Goal: Transaction & Acquisition: Obtain resource

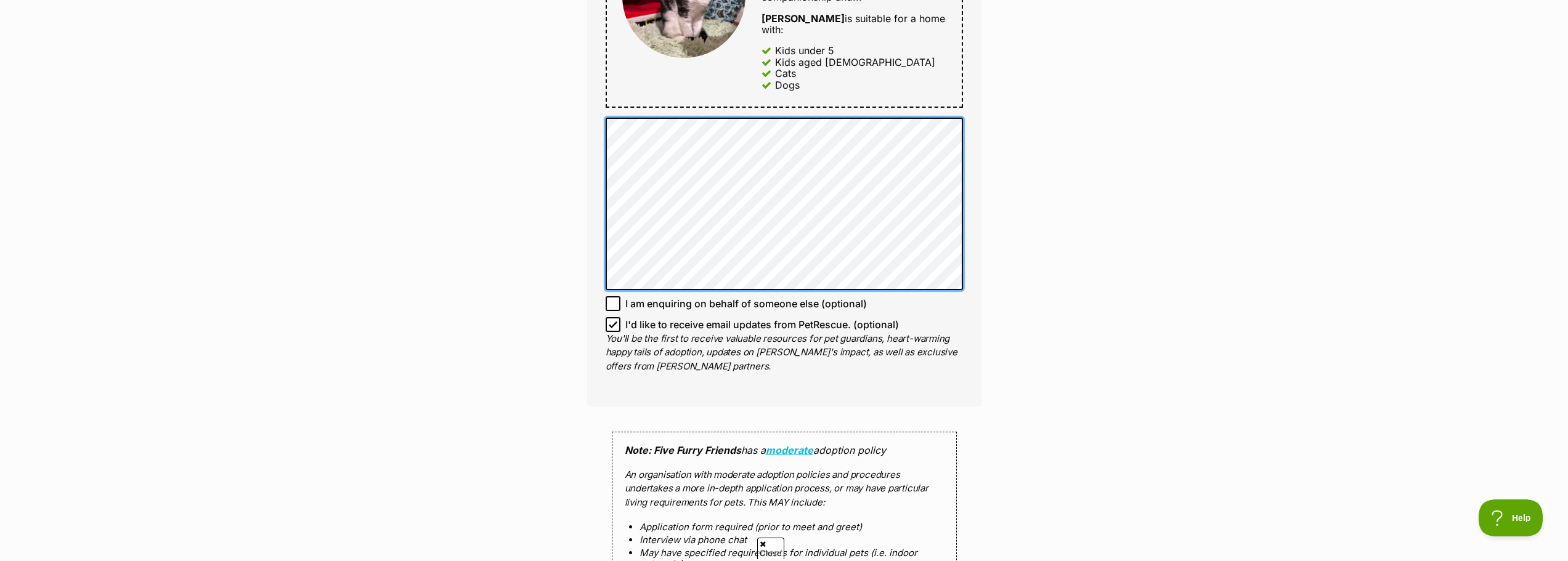
scroll to position [924, 0]
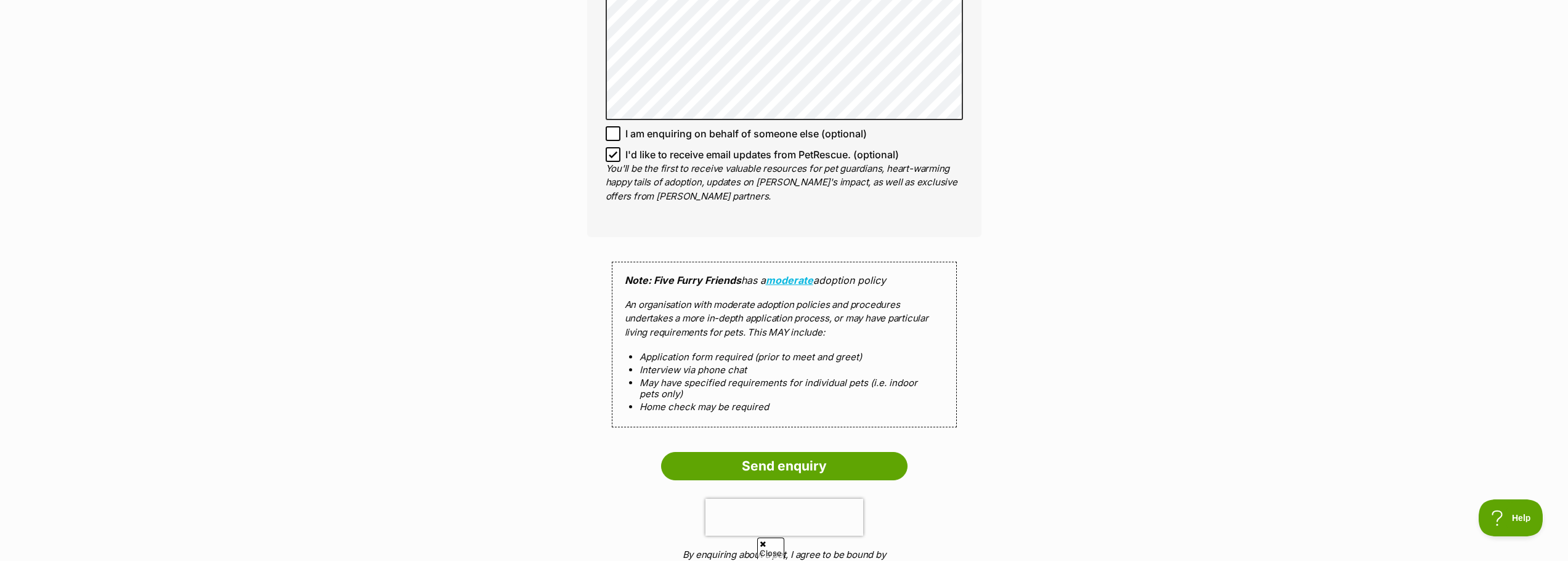
click at [611, 150] on icon at bounding box center [613, 154] width 9 height 9
click at [611, 147] on input "I'd like to receive email updates from PetRescue. (optional)" at bounding box center [613, 154] width 15 height 15
checkbox input "false"
click at [836, 452] on input "Send enquiry" at bounding box center [784, 466] width 246 height 28
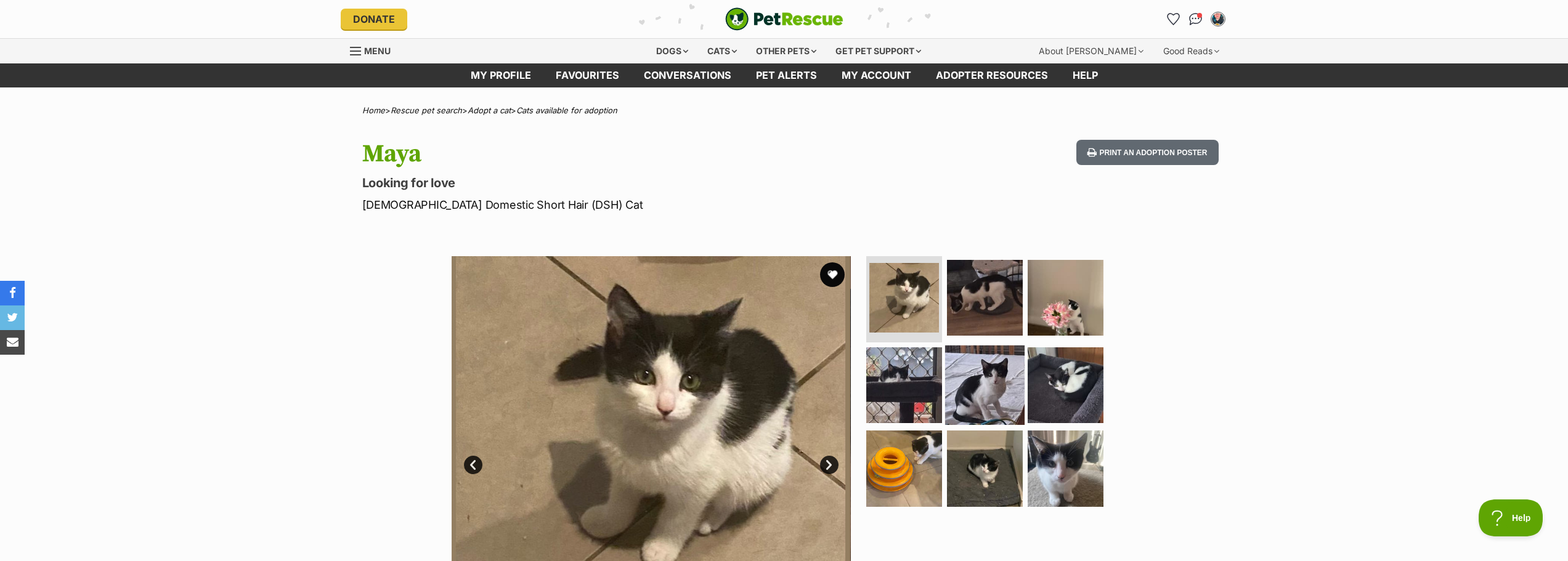
click at [997, 393] on img at bounding box center [985, 384] width 79 height 79
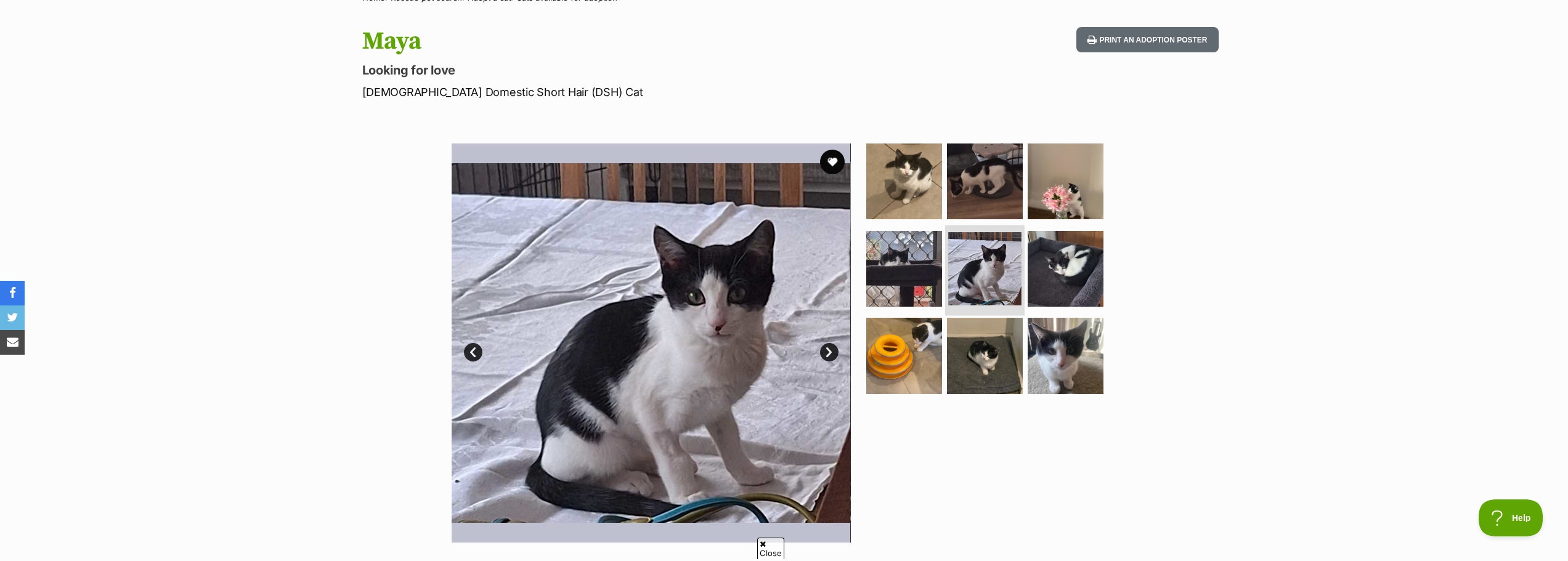
scroll to position [123, 0]
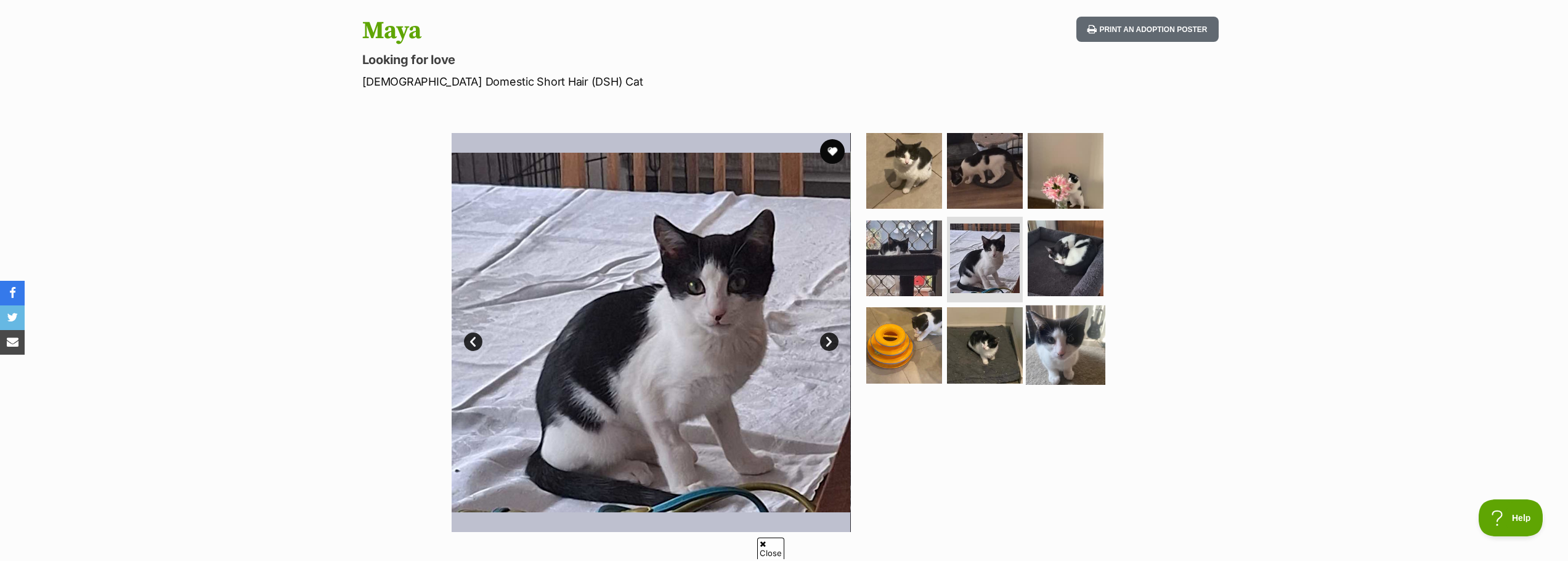
click at [1068, 375] on img at bounding box center [1065, 346] width 79 height 79
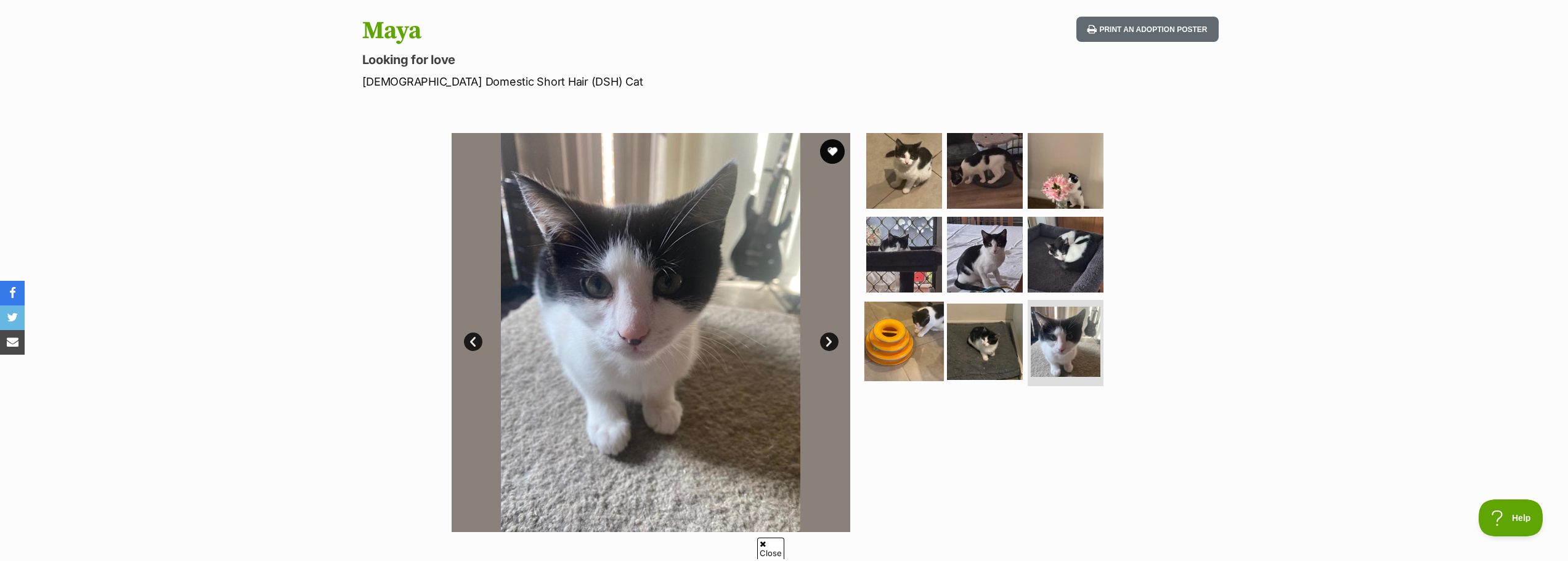
click at [919, 358] on img at bounding box center [904, 341] width 79 height 79
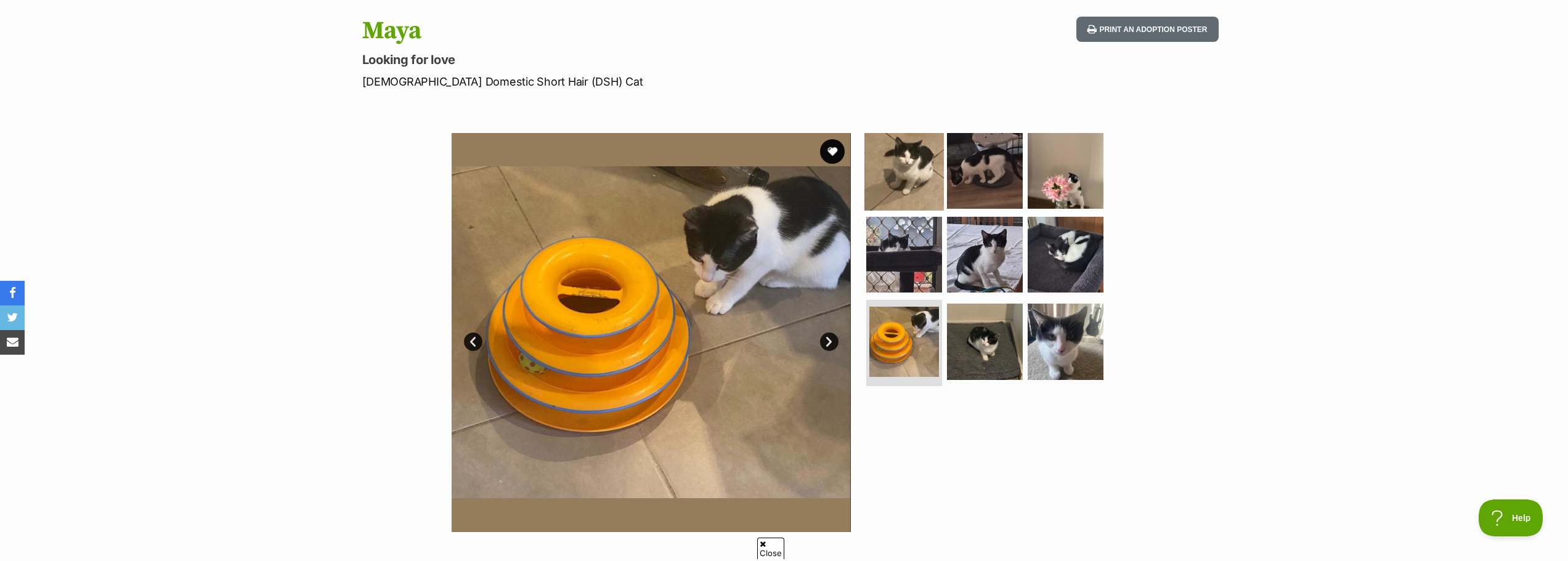
click at [880, 191] on img at bounding box center [904, 171] width 79 height 79
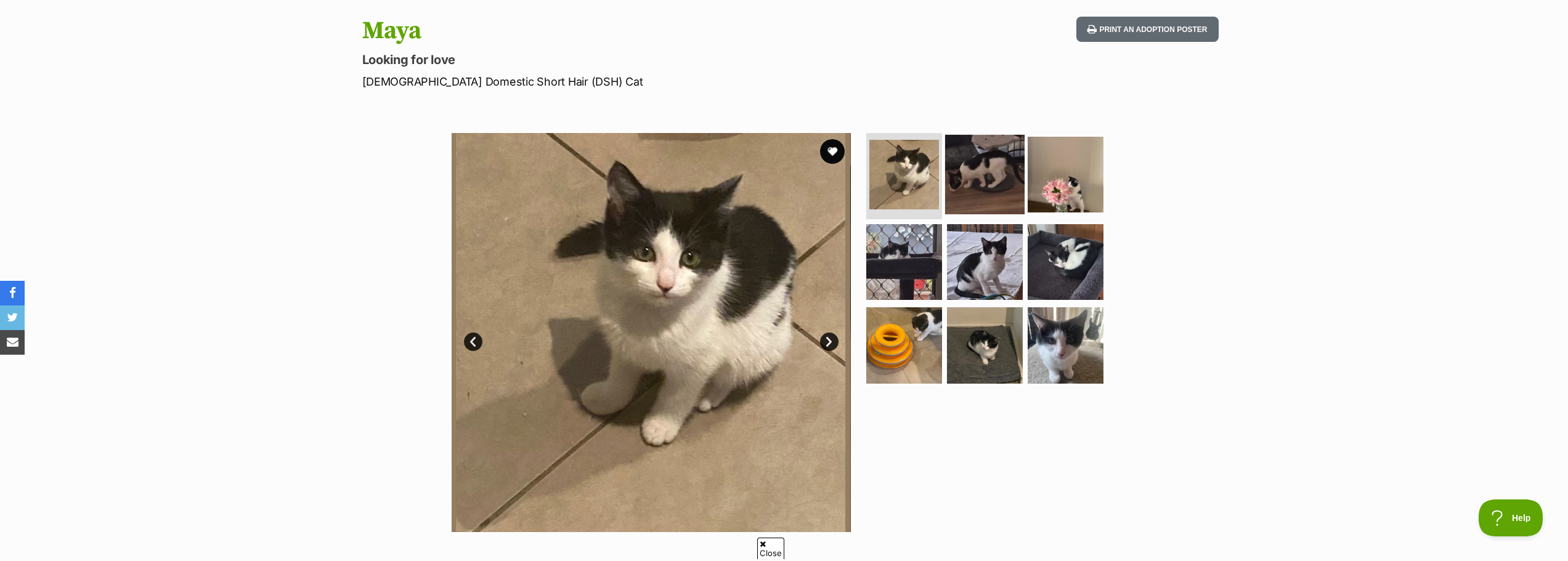
click at [970, 182] on img at bounding box center [985, 175] width 79 height 79
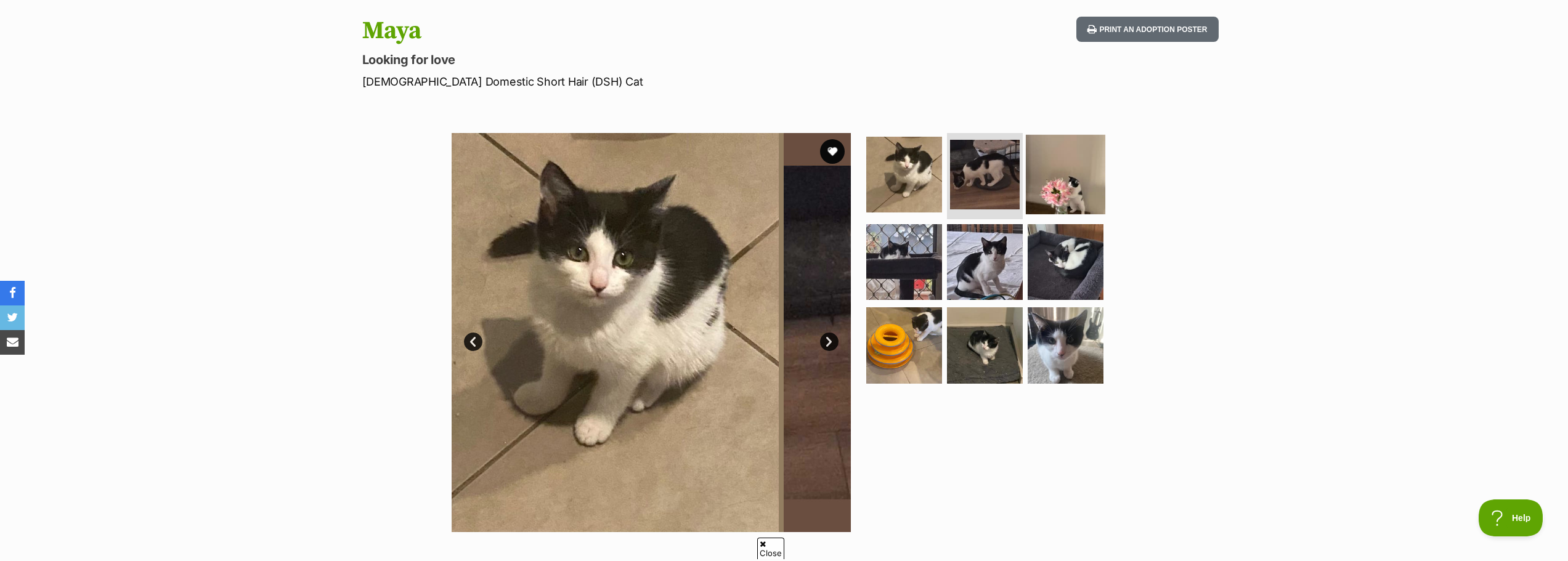
click at [1066, 183] on img at bounding box center [1065, 175] width 79 height 79
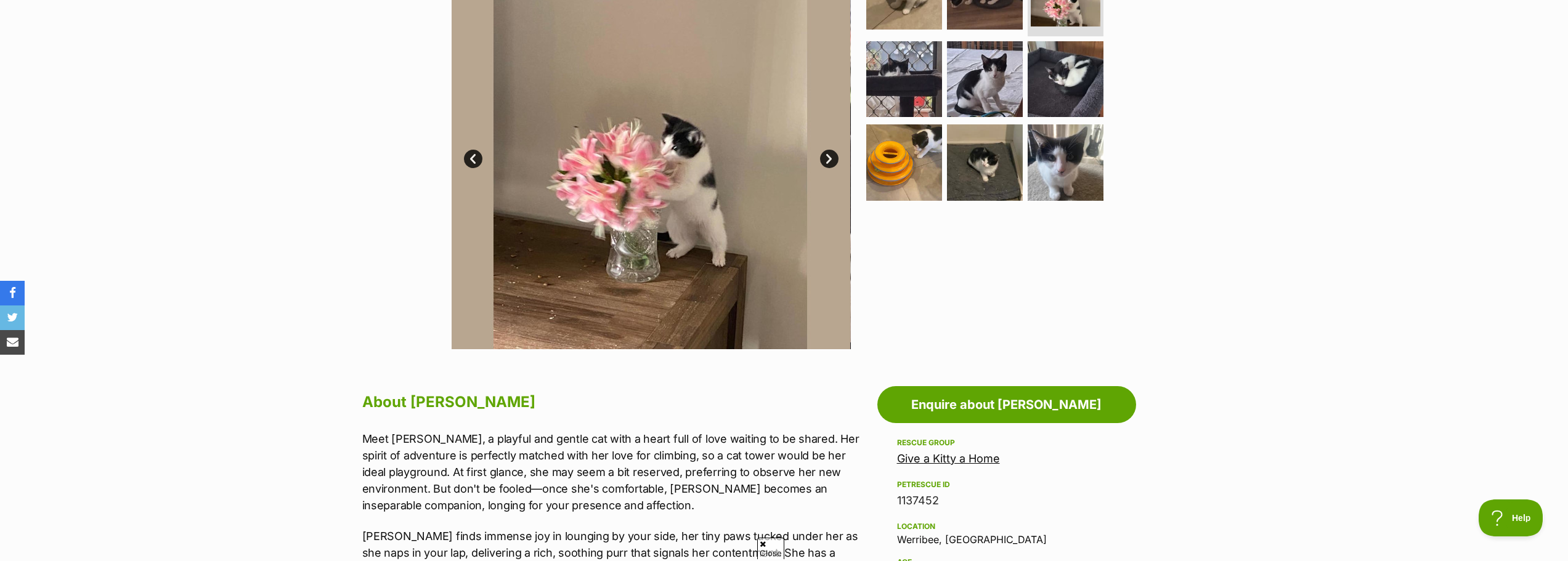
scroll to position [246, 0]
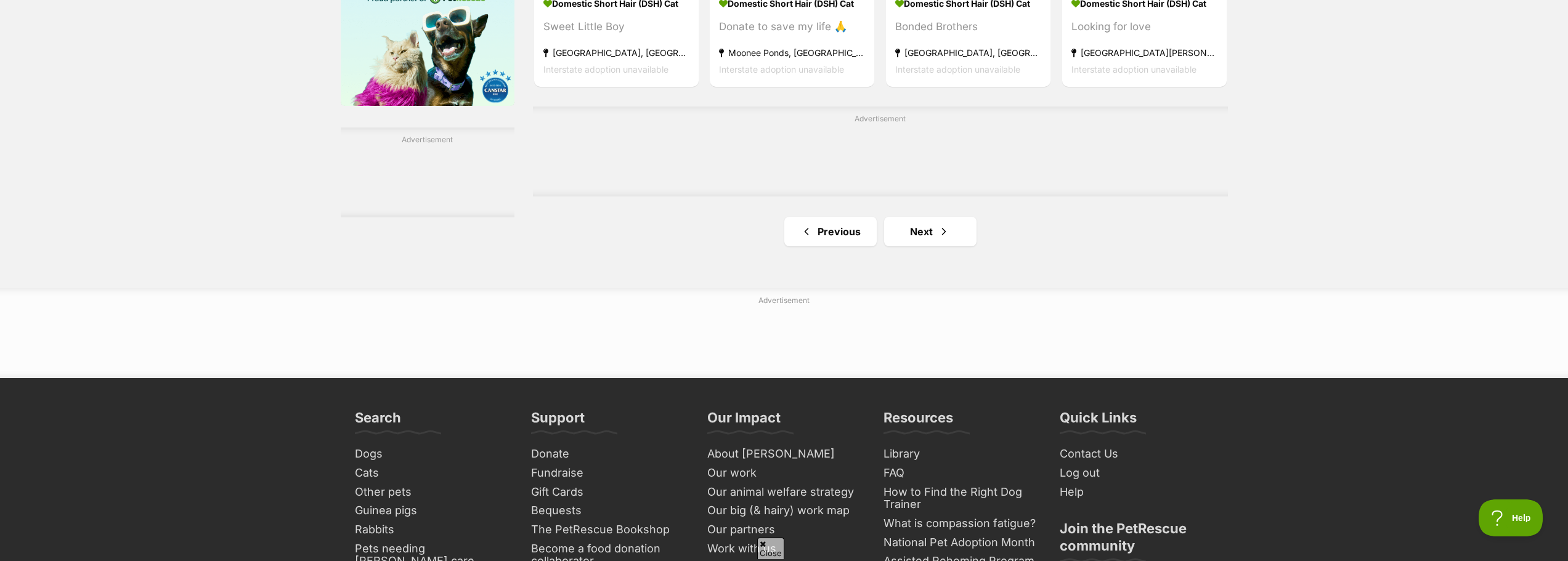
scroll to position [2095, 0]
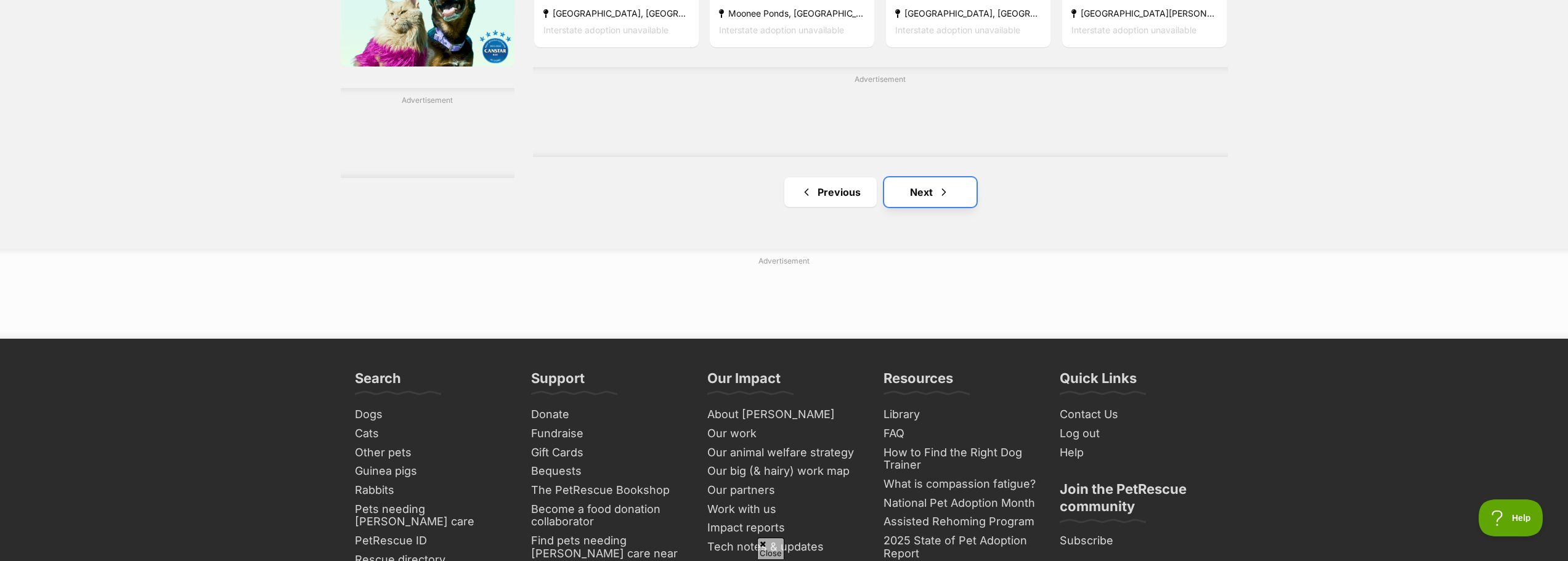
drag, startPoint x: 923, startPoint y: 203, endPoint x: 943, endPoint y: 207, distance: 20.4
click at [923, 203] on link "Next" at bounding box center [930, 192] width 92 height 29
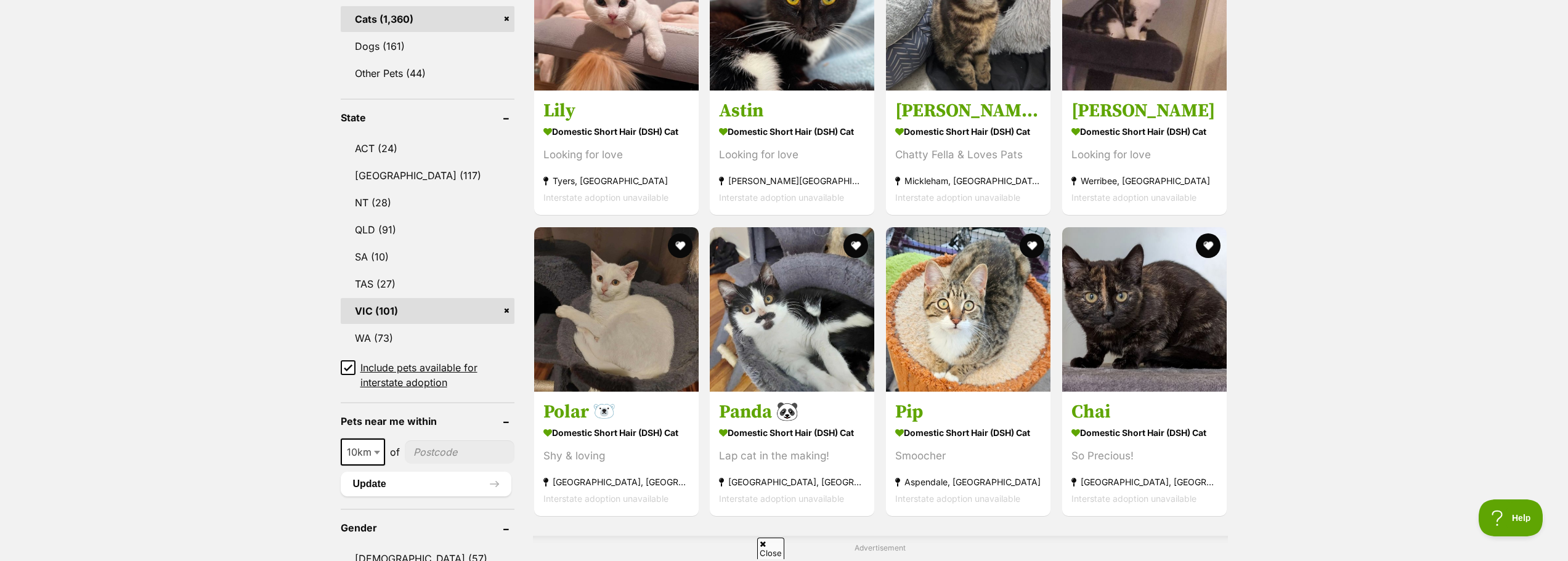
scroll to position [370, 0]
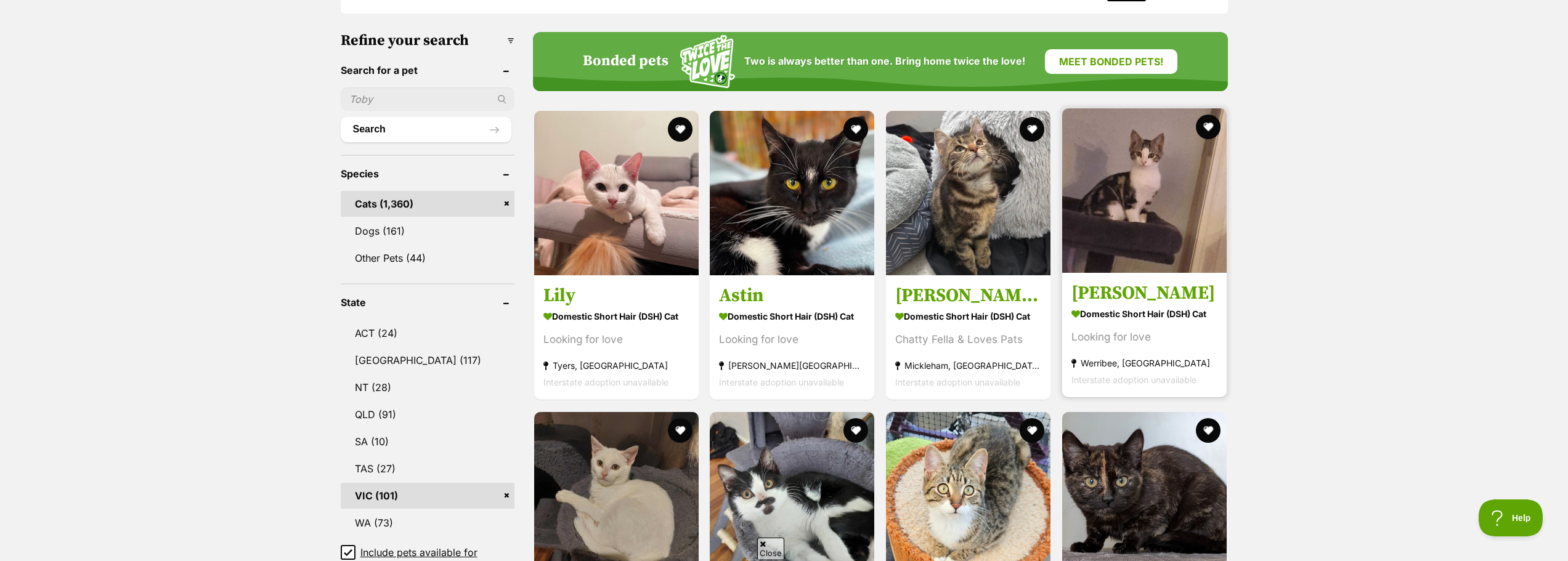
click at [1164, 260] on img at bounding box center [1144, 190] width 165 height 165
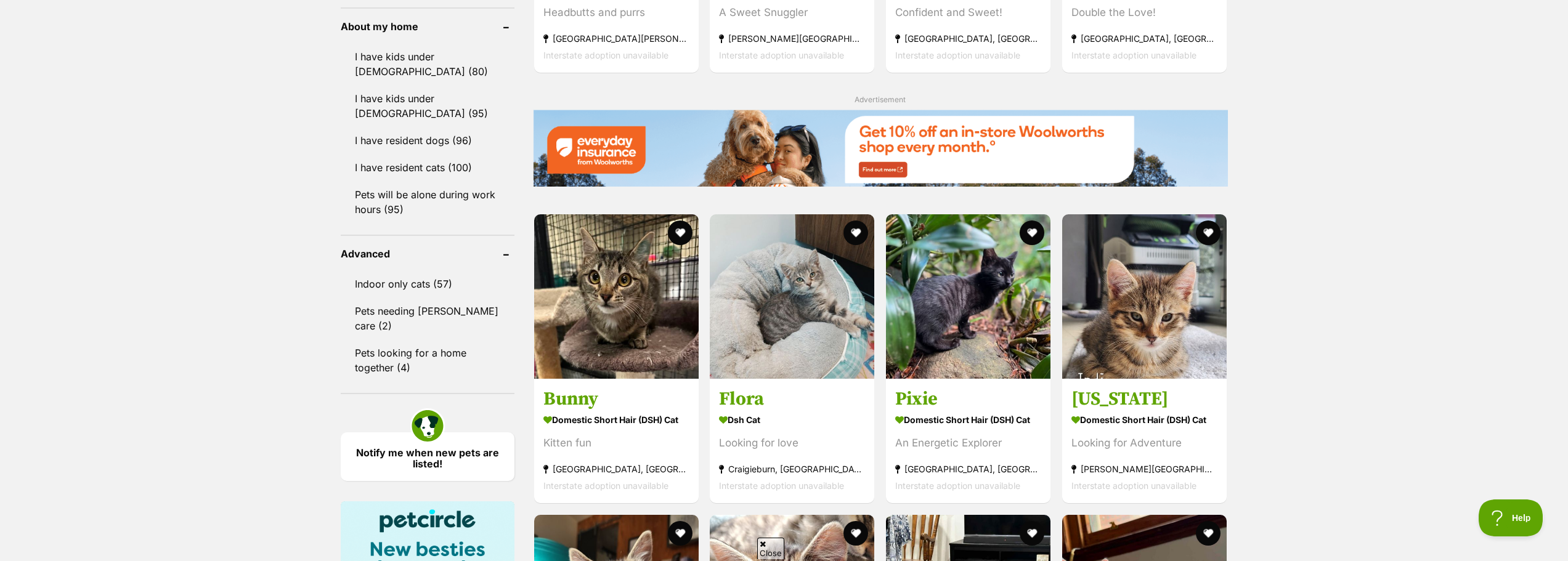
scroll to position [1540, 0]
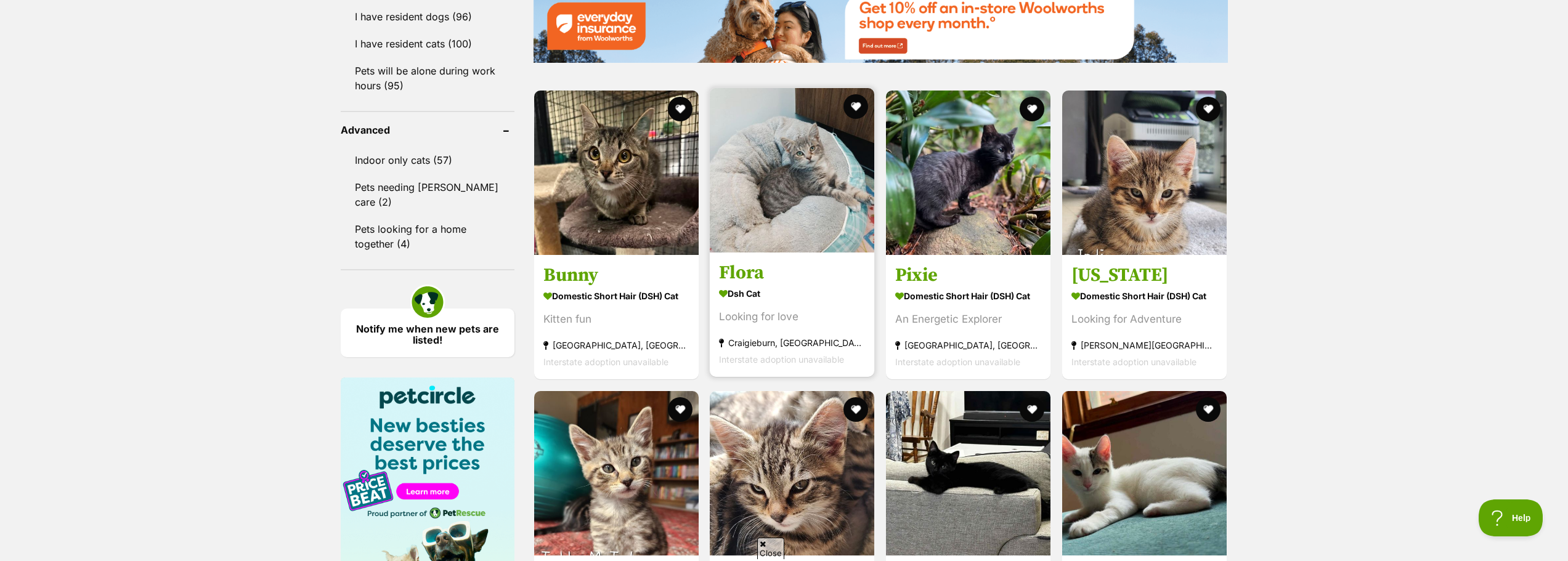
click at [805, 295] on strong "Dsh Cat" at bounding box center [791, 293] width 146 height 18
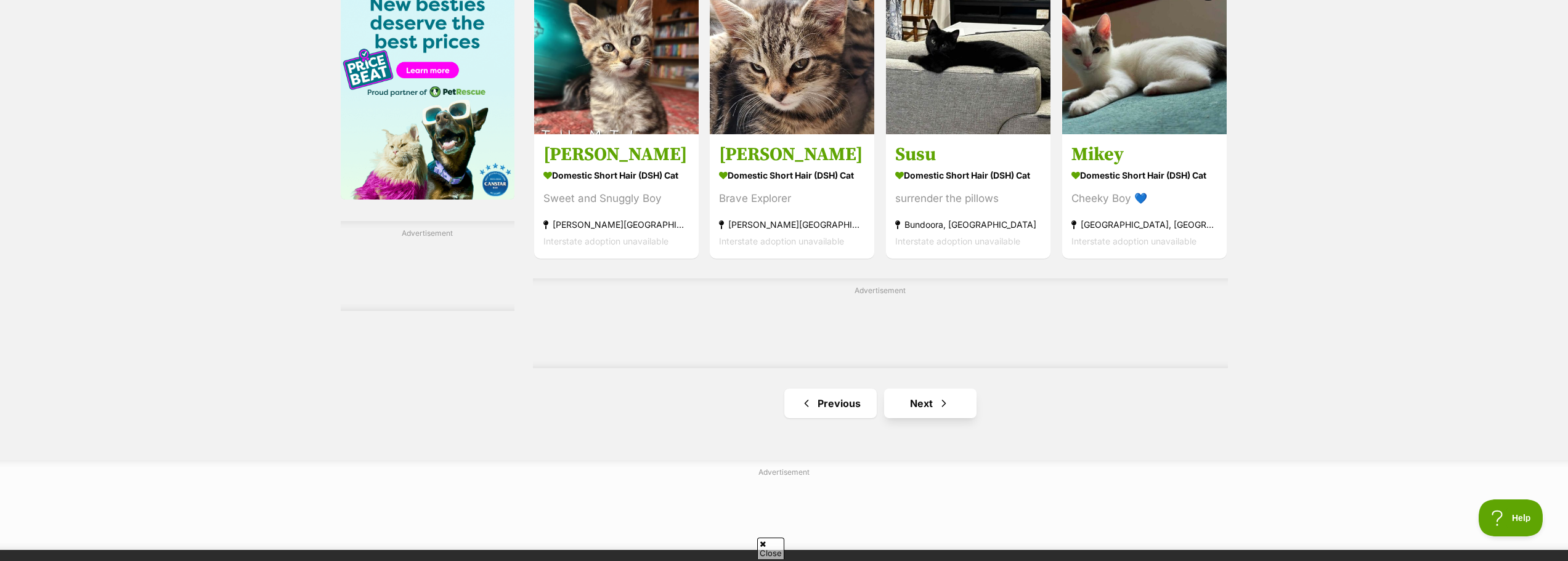
scroll to position [1972, 0]
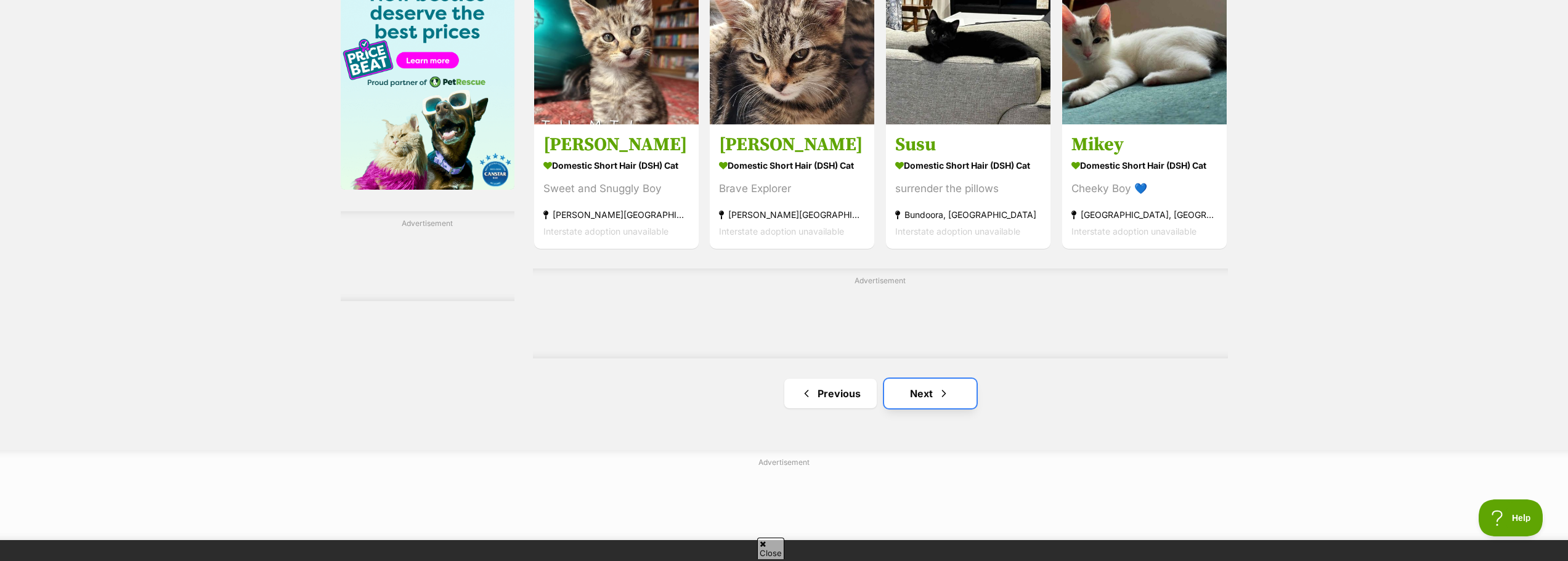
click at [949, 407] on link "Next" at bounding box center [930, 394] width 92 height 29
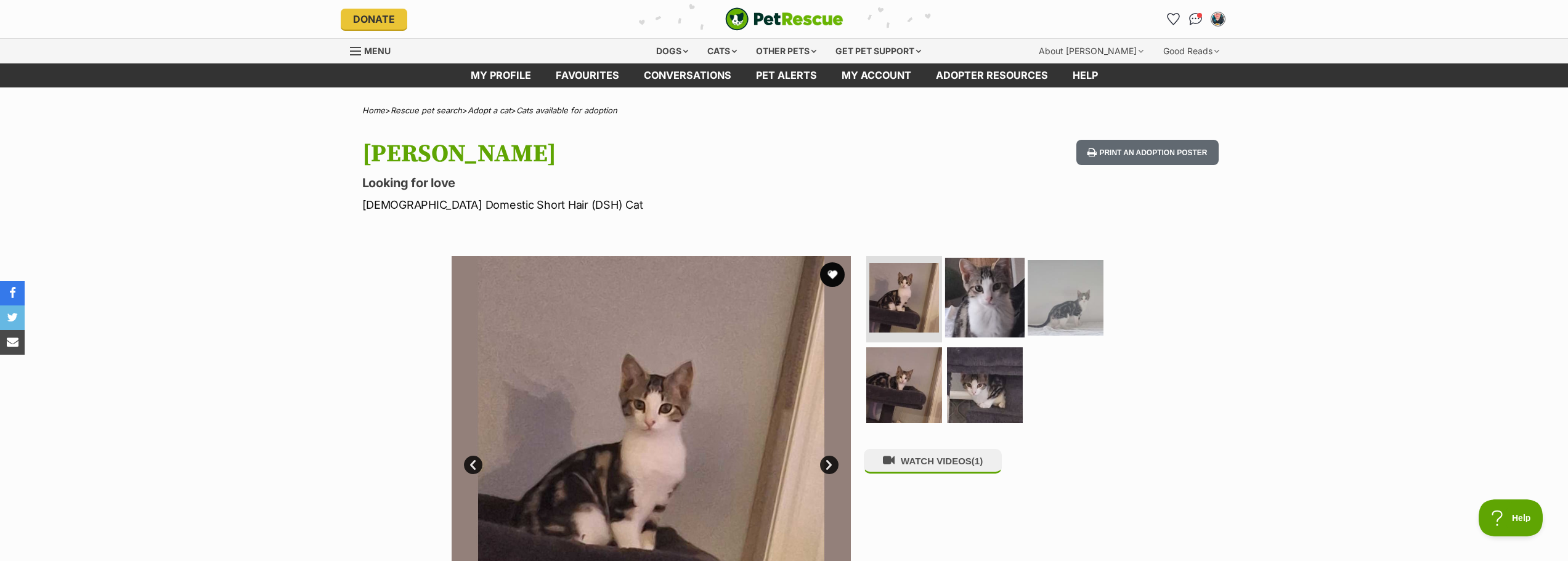
click at [982, 302] on img at bounding box center [985, 298] width 79 height 79
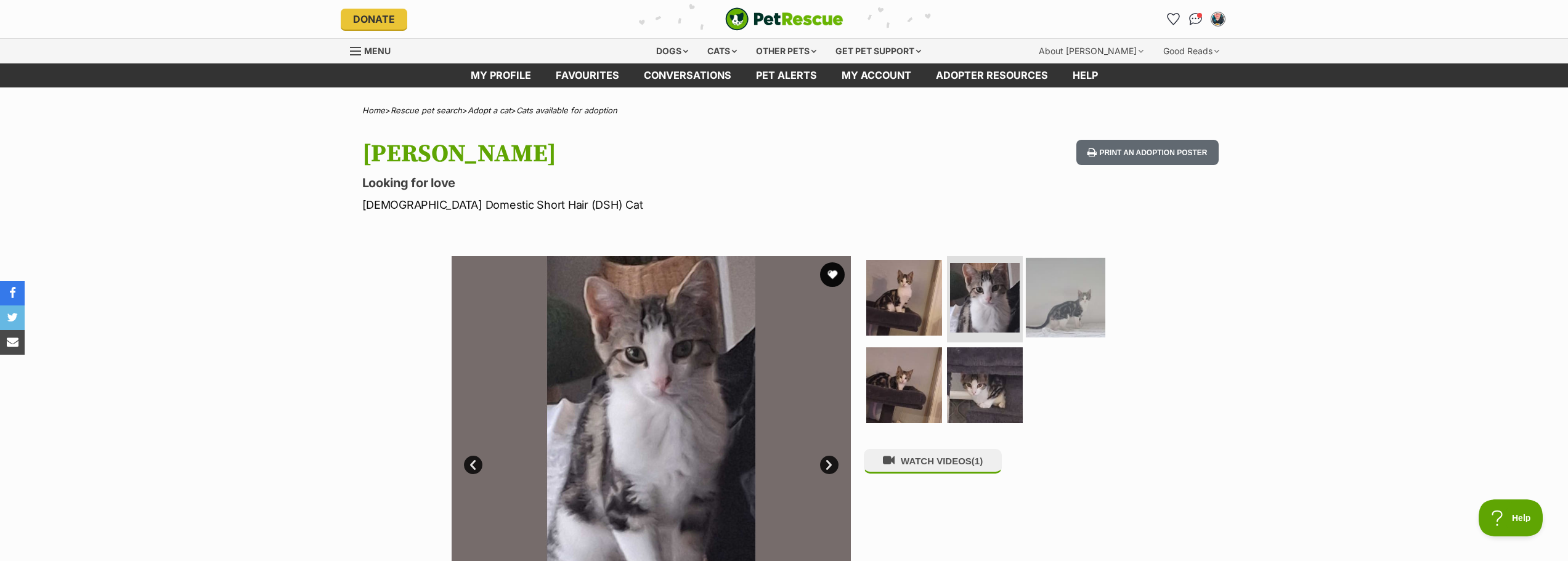
click at [1049, 298] on img at bounding box center [1065, 298] width 79 height 79
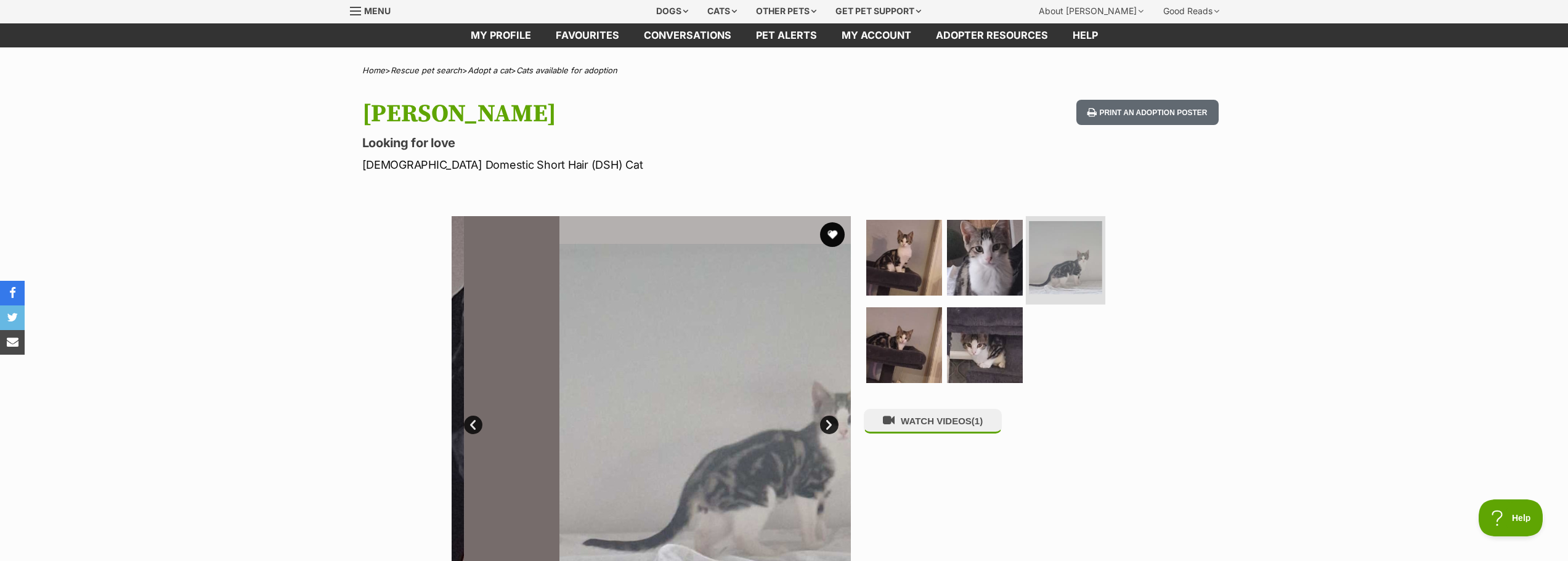
scroll to position [61, 0]
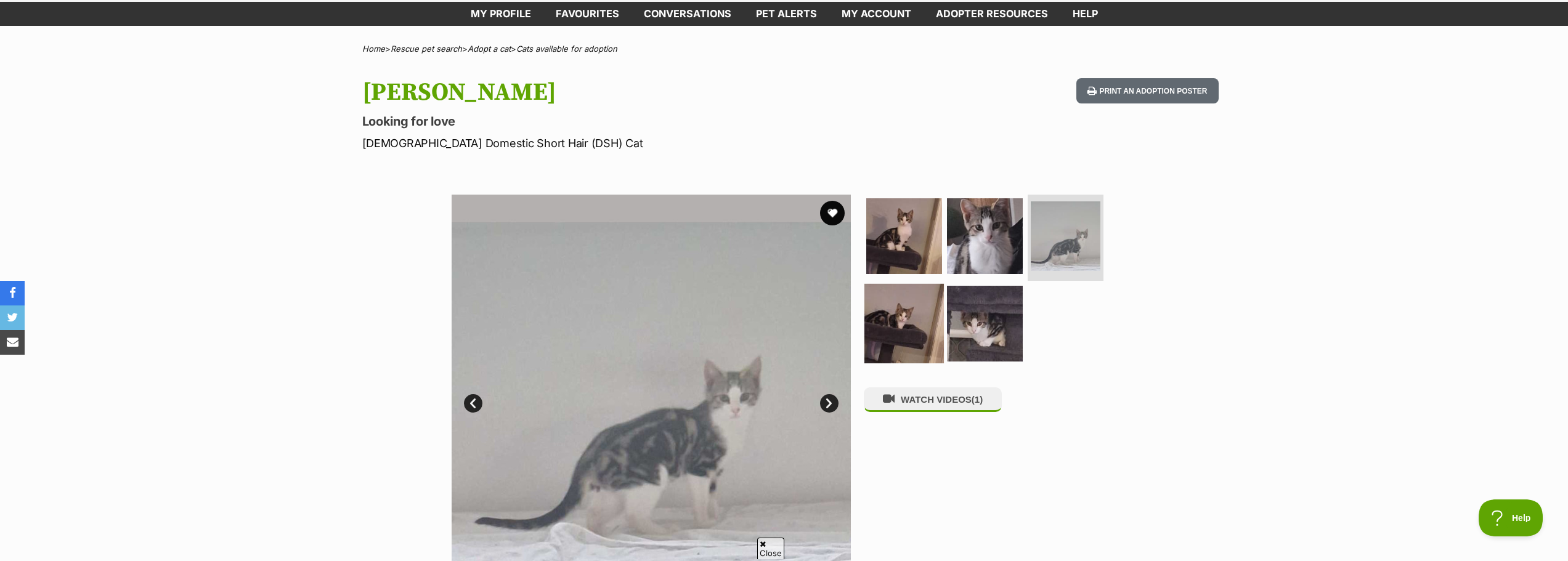
click at [907, 323] on img at bounding box center [904, 323] width 79 height 79
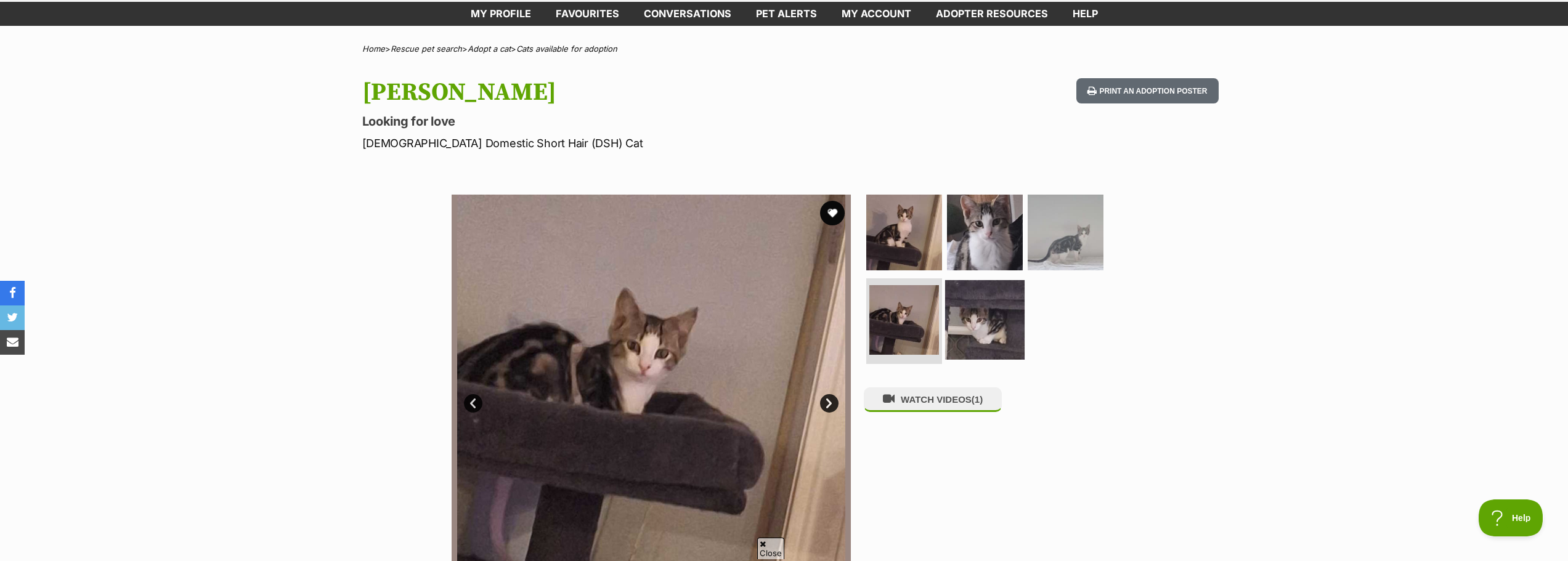
click at [970, 316] on img at bounding box center [985, 320] width 79 height 79
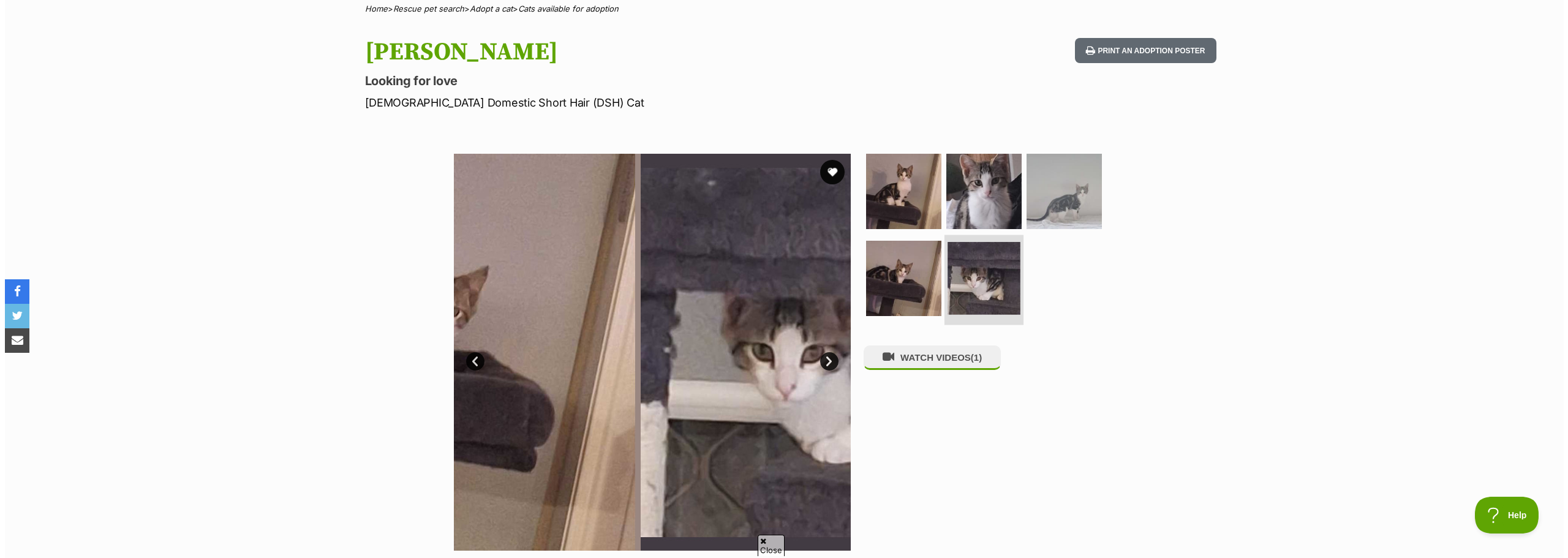
scroll to position [123, 0]
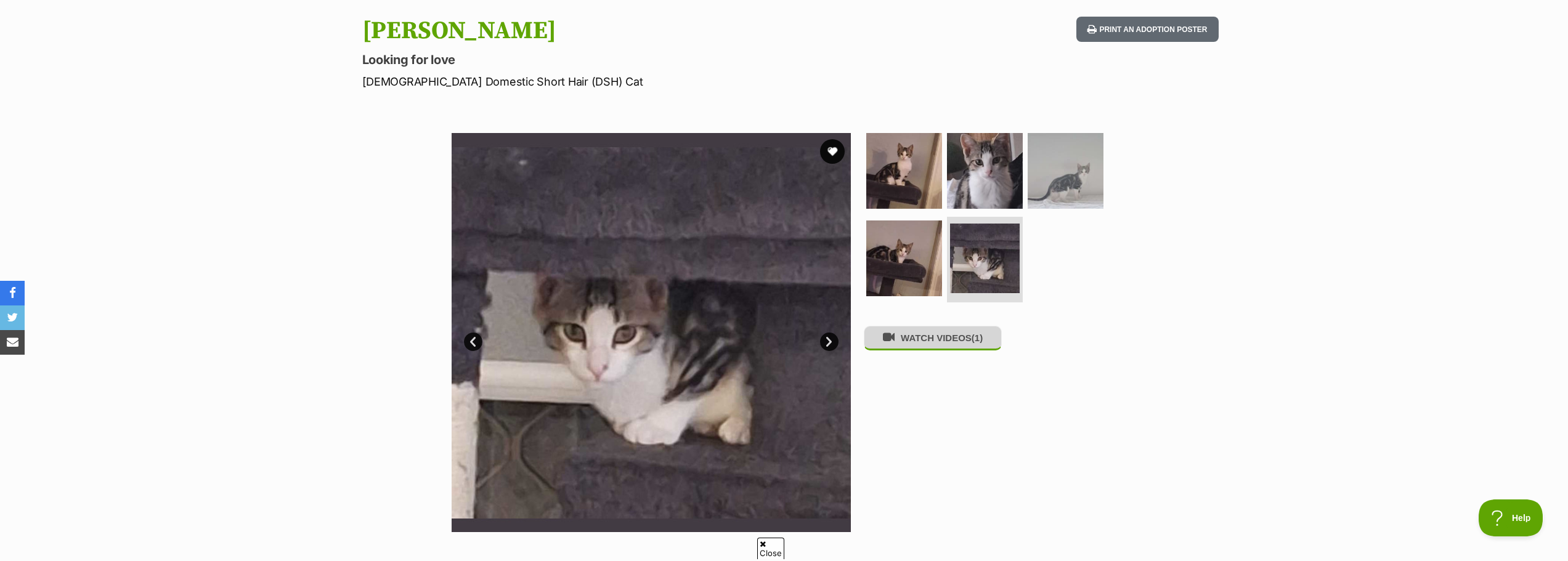
click at [932, 343] on button "WATCH VIDEOS (1)" at bounding box center [932, 338] width 138 height 24
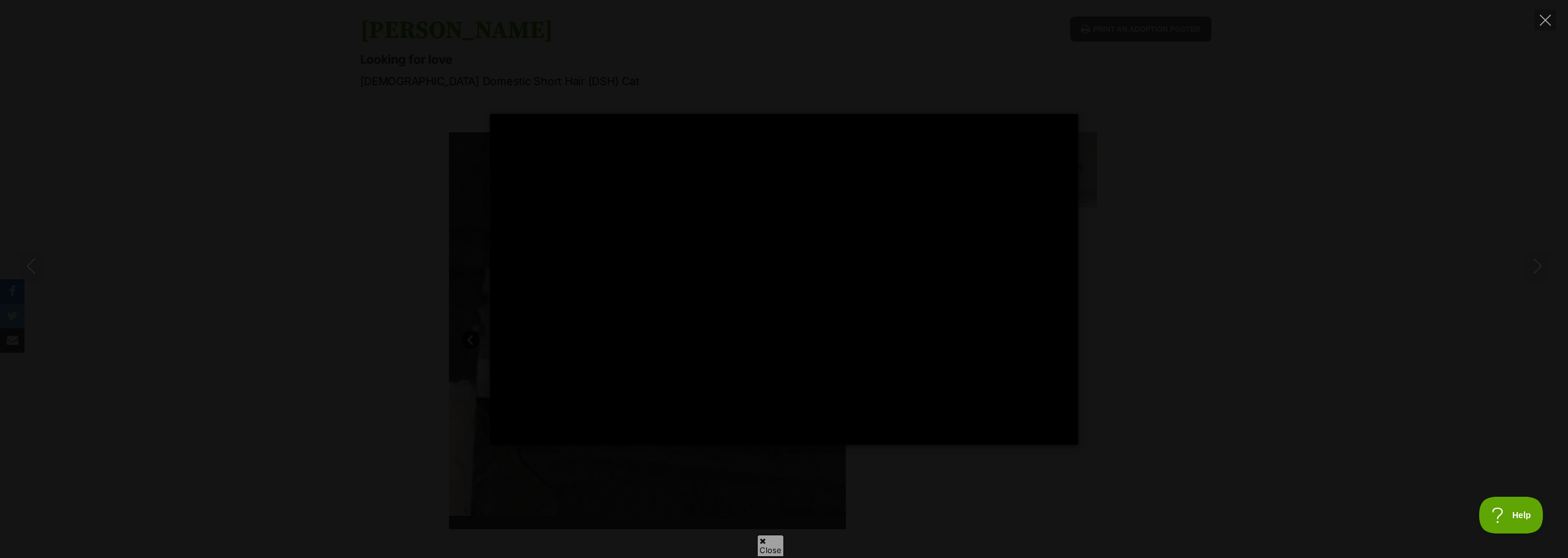
type input "27.24"
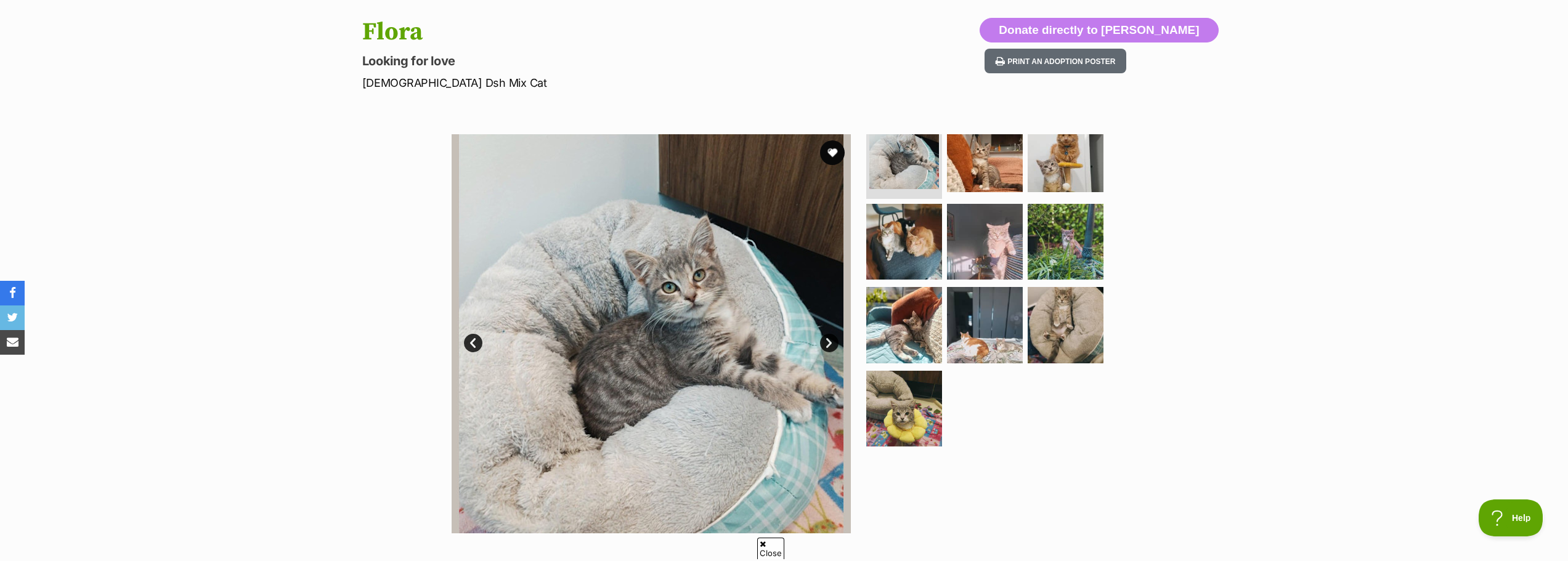
scroll to position [123, 0]
click at [1058, 333] on img at bounding box center [1065, 324] width 79 height 79
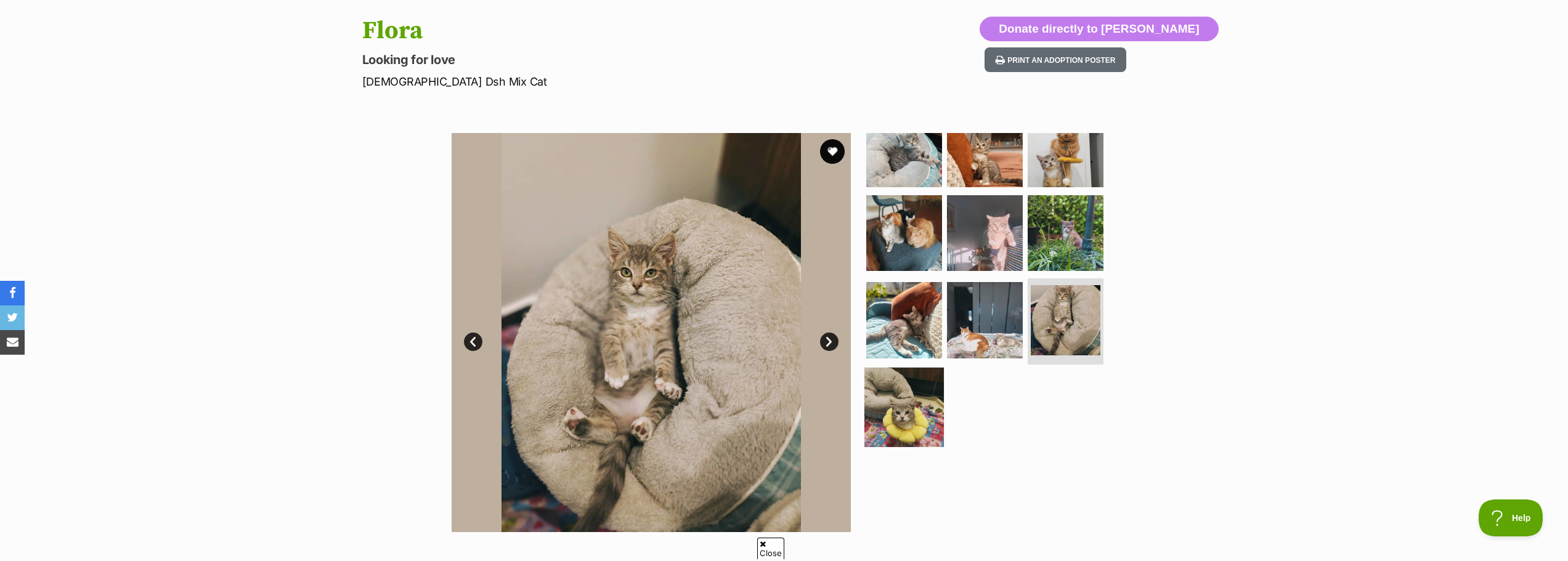
click at [913, 382] on img at bounding box center [904, 408] width 79 height 79
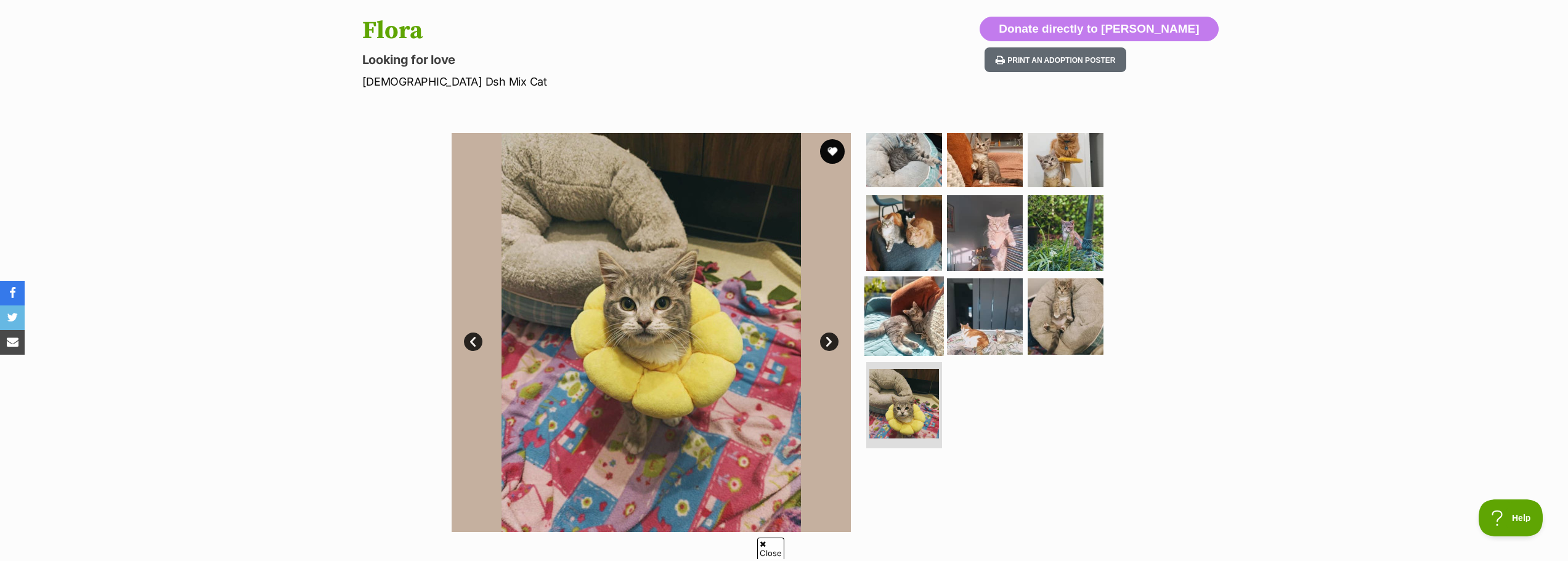
click at [900, 319] on img at bounding box center [904, 316] width 79 height 79
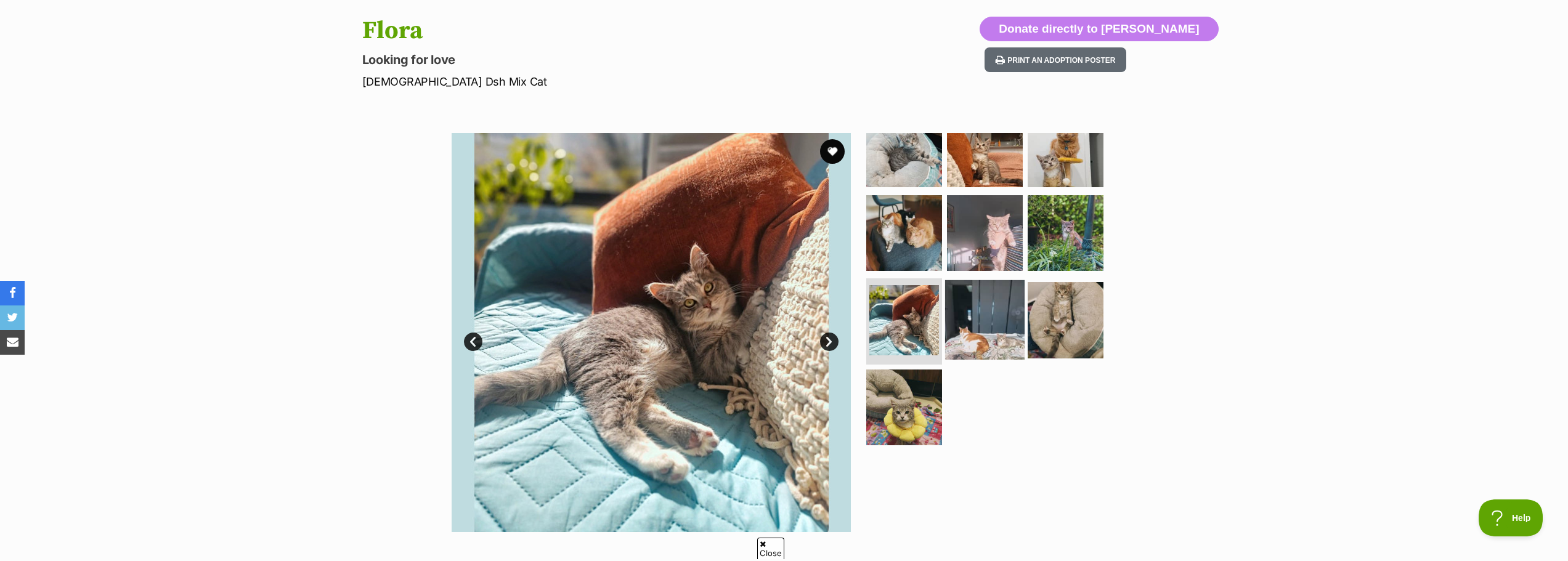
click at [989, 315] on img at bounding box center [985, 320] width 79 height 79
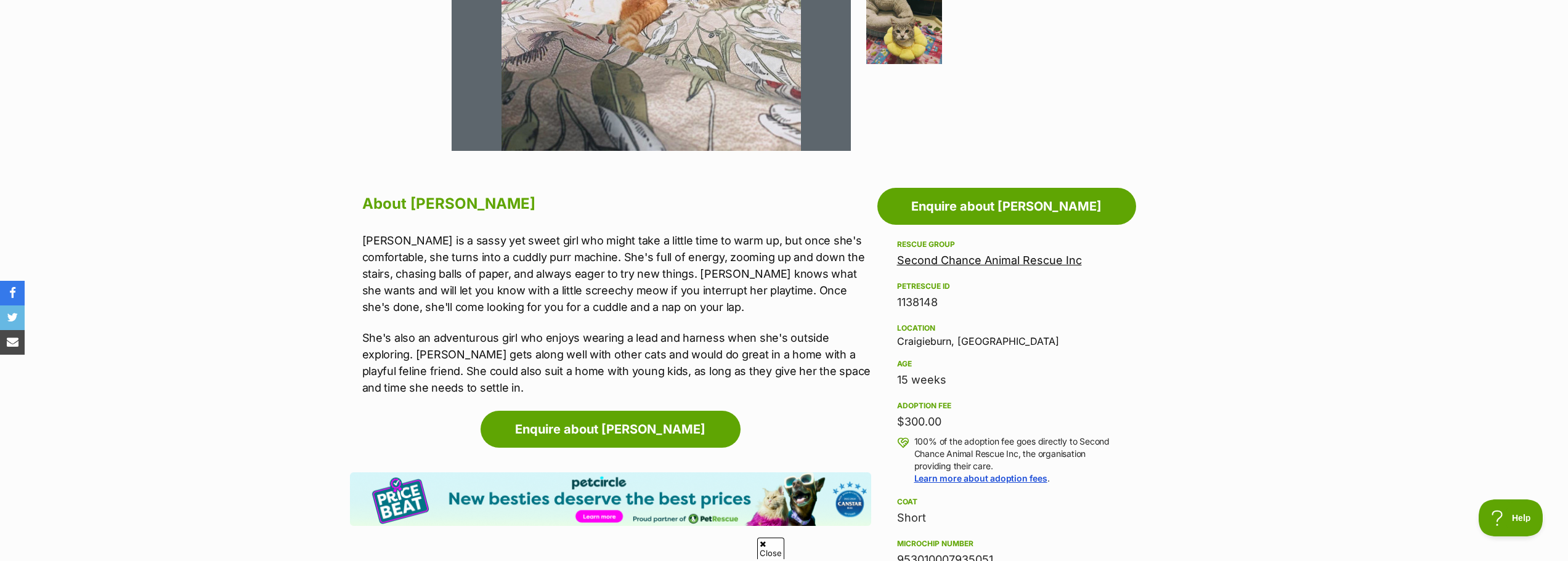
scroll to position [616, 0]
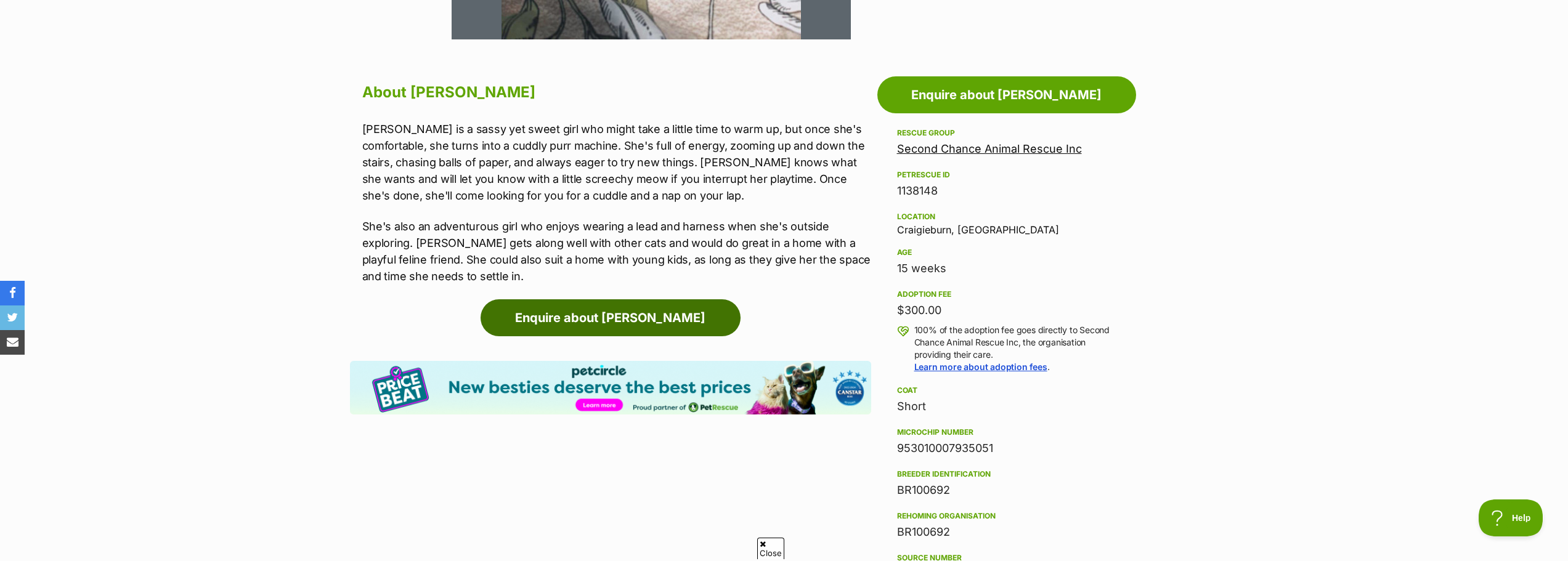
click at [689, 327] on link "Enquire about Flora" at bounding box center [611, 317] width 260 height 37
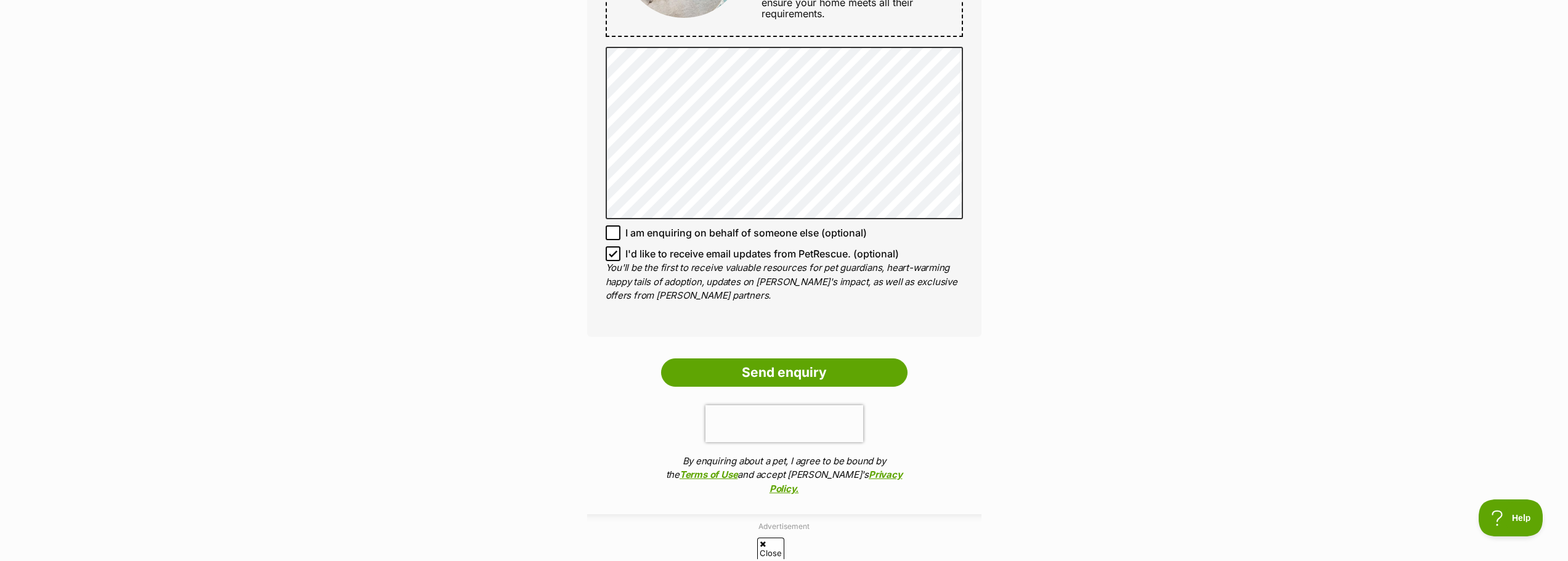
scroll to position [801, 0]
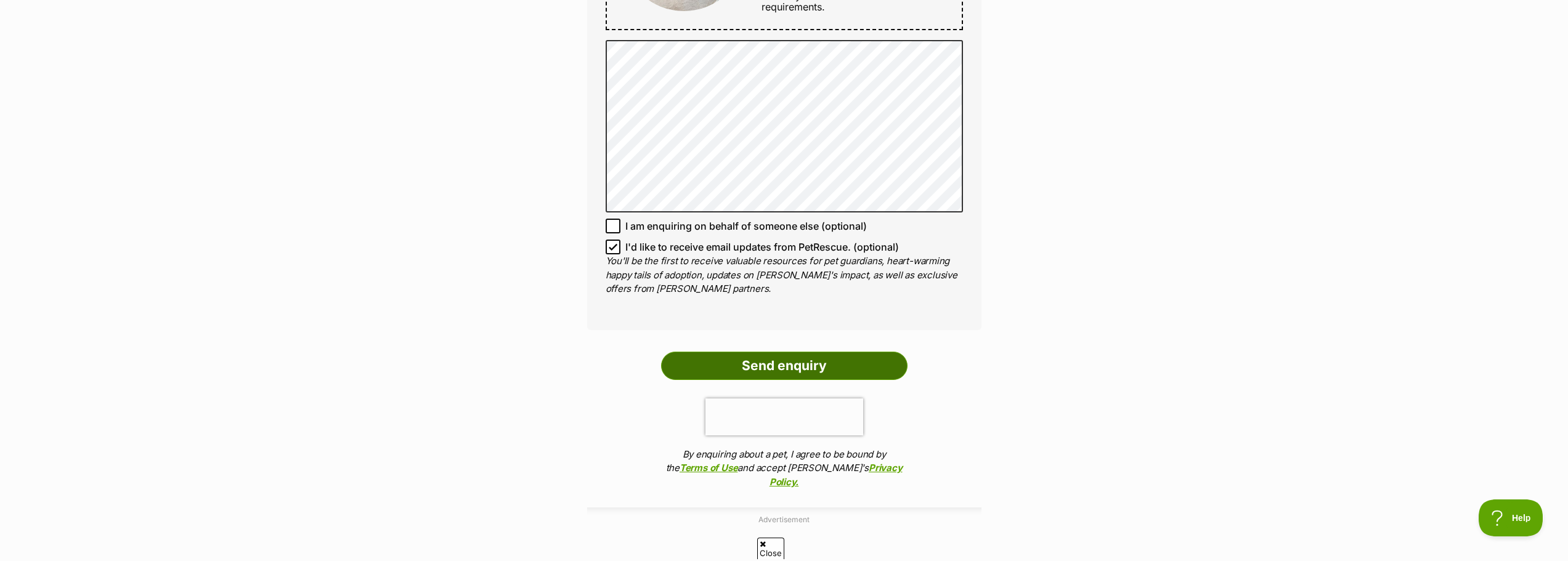
click at [856, 369] on input "Send enquiry" at bounding box center [784, 365] width 246 height 28
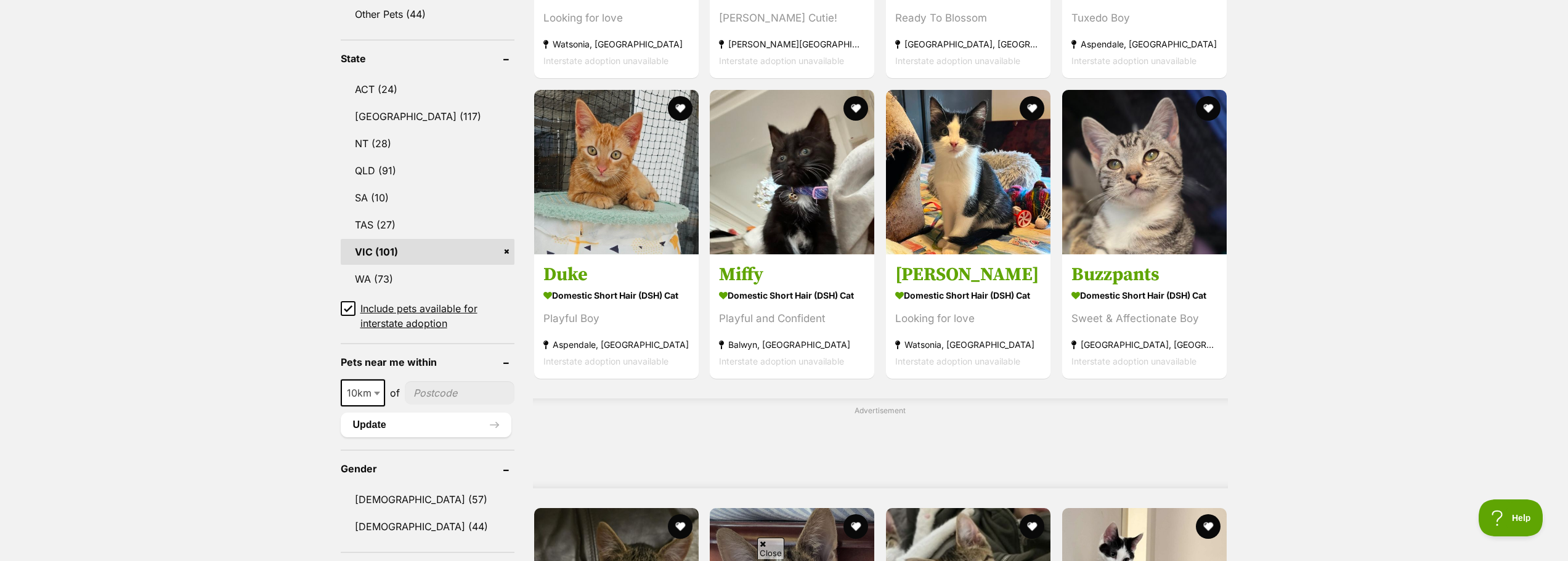
scroll to position [616, 0]
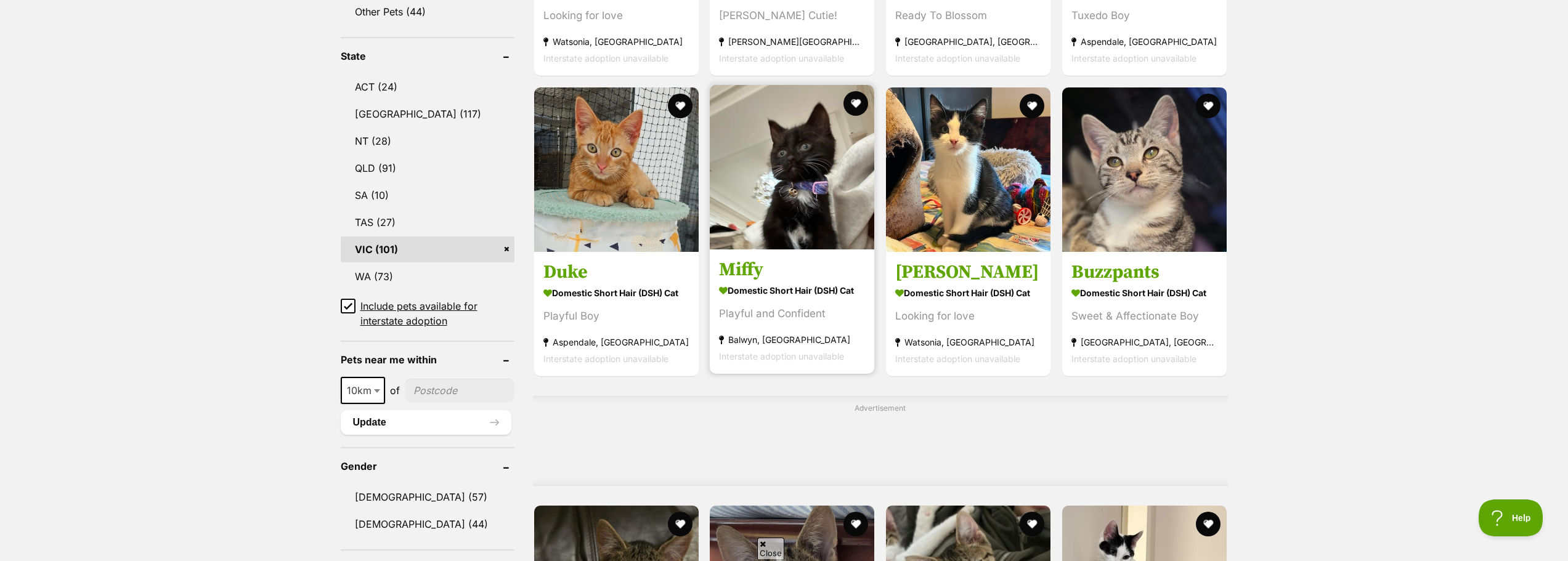
click at [809, 222] on img at bounding box center [792, 167] width 165 height 165
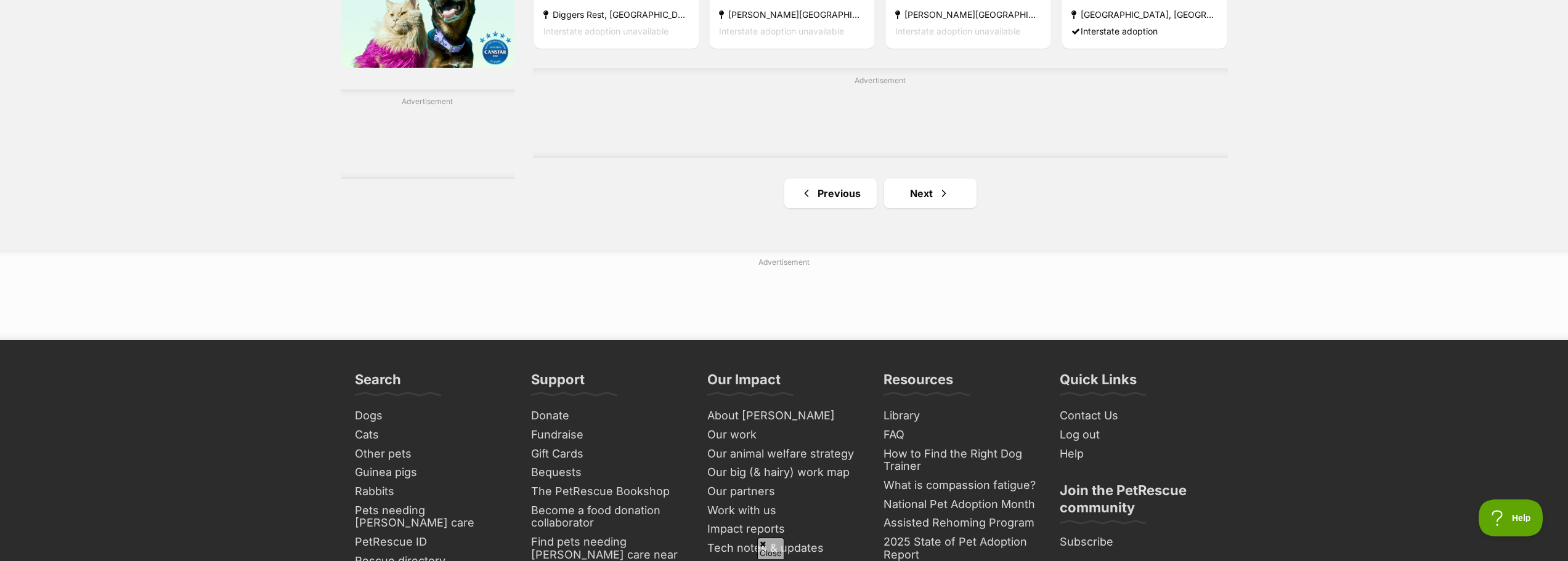
scroll to position [2095, 0]
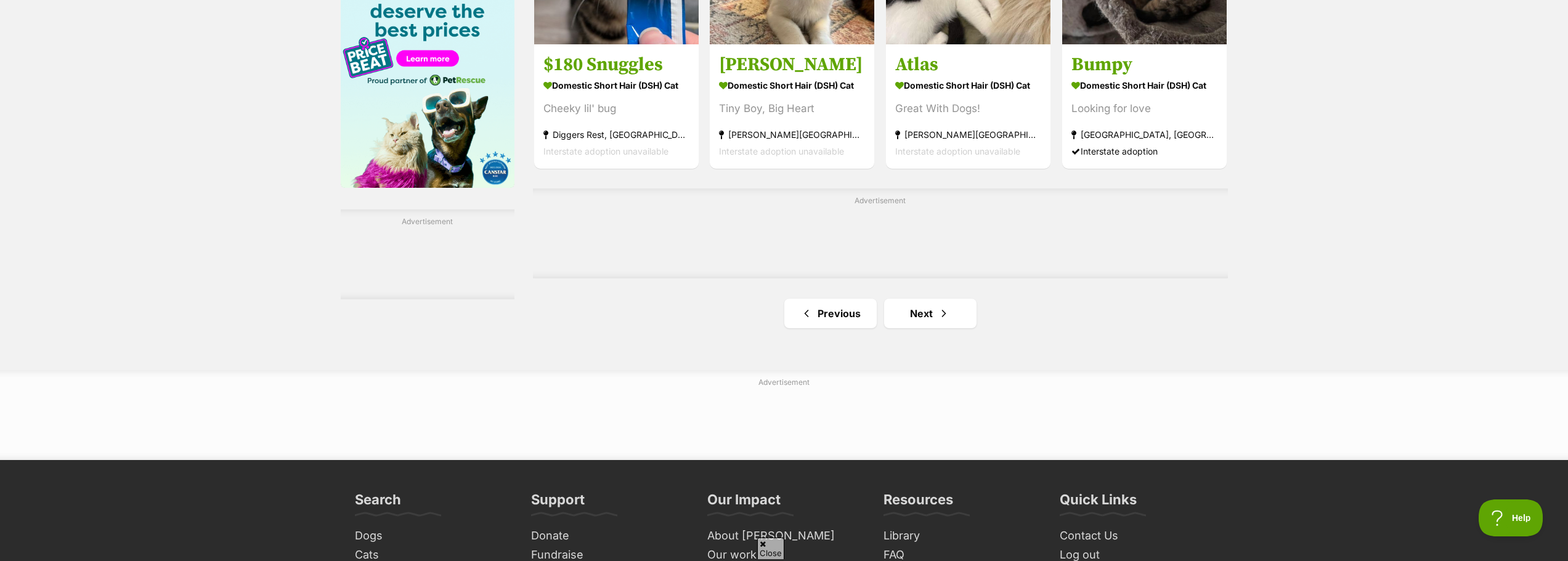
scroll to position [1848, 0]
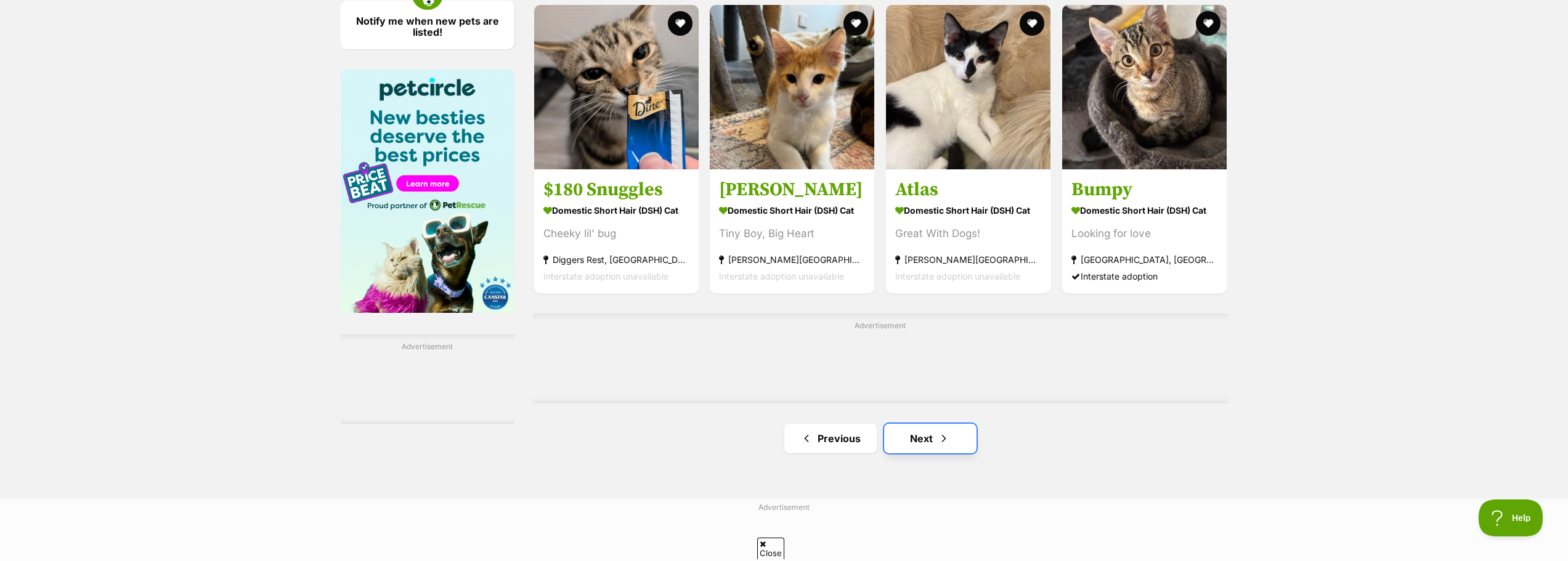
click at [948, 446] on span "Next page" at bounding box center [943, 438] width 12 height 15
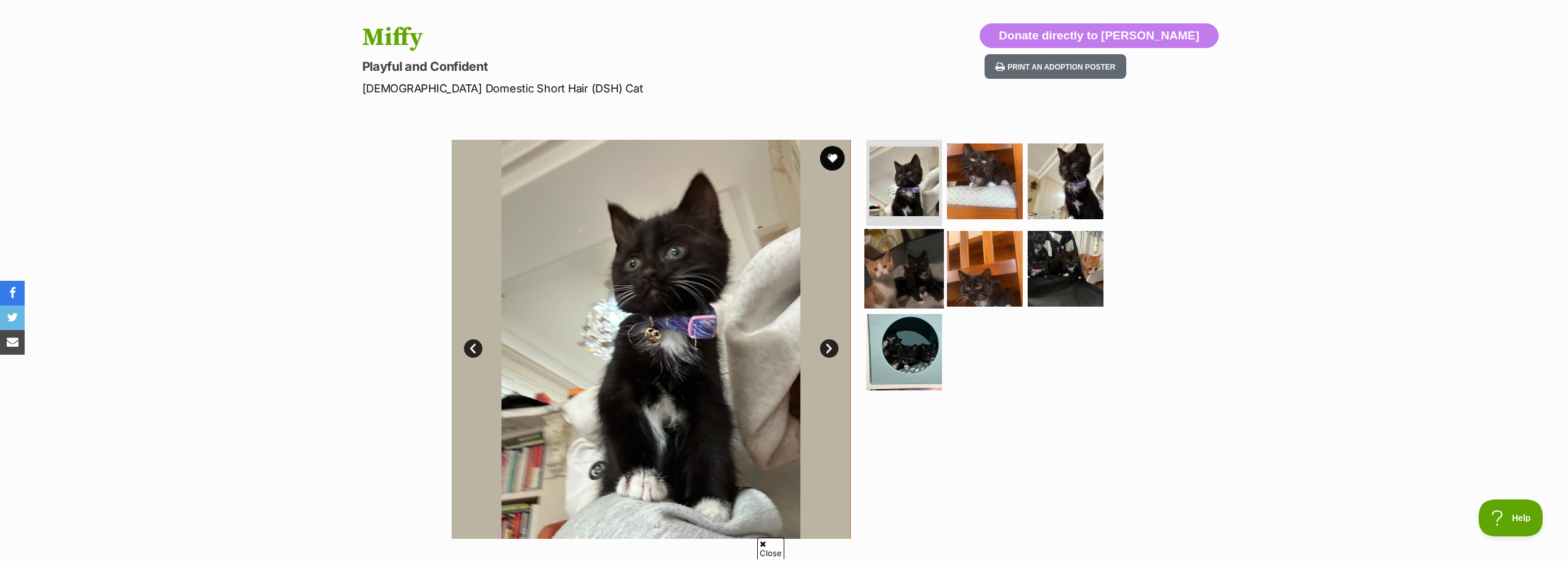
scroll to position [123, 0]
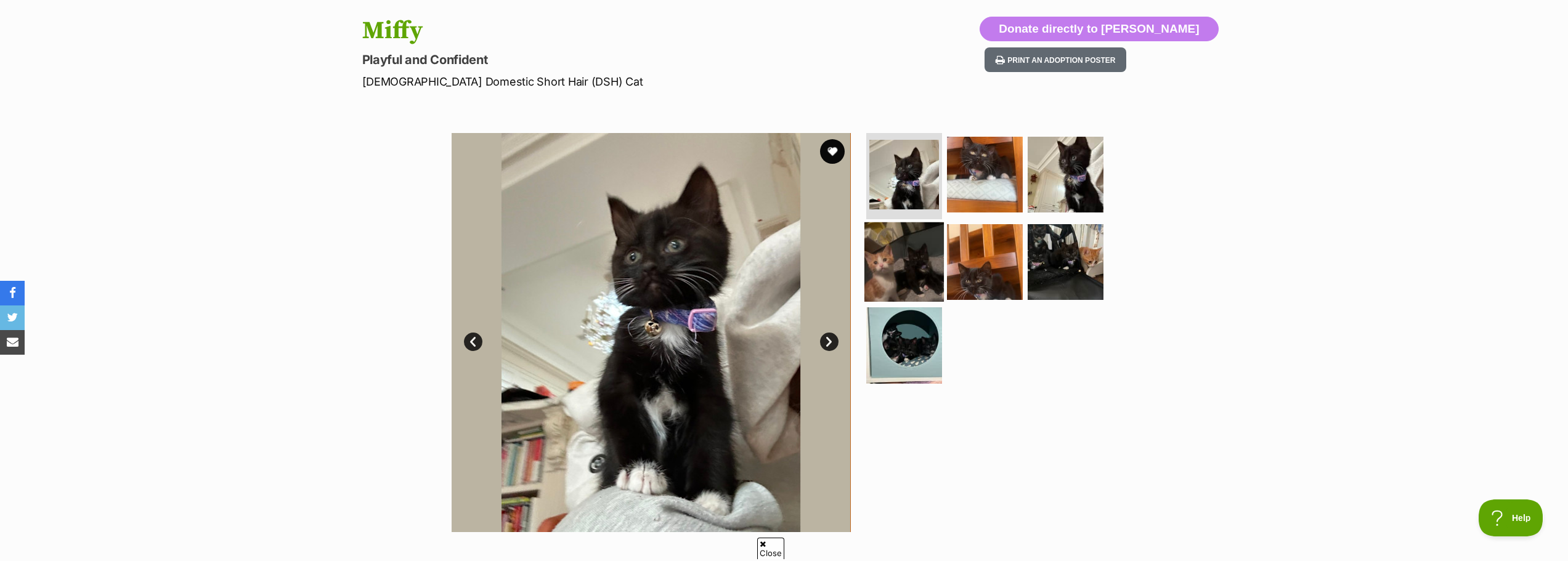
click at [922, 280] on img at bounding box center [904, 261] width 79 height 79
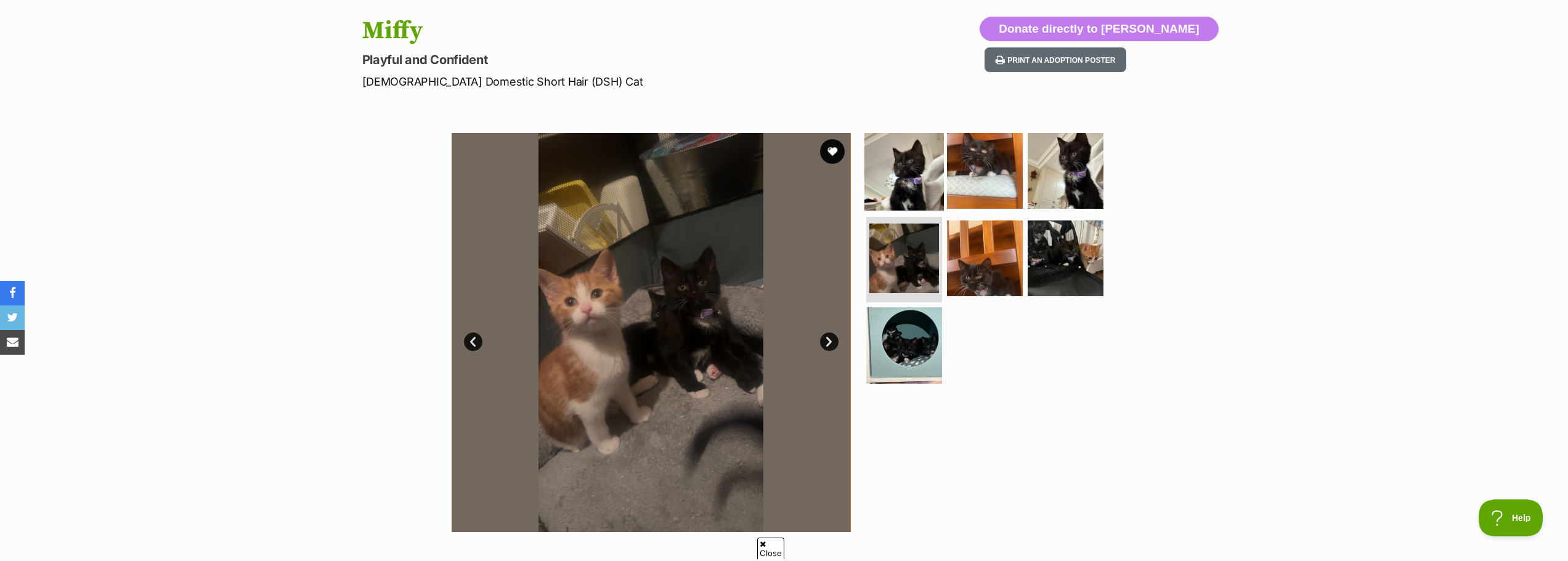
click at [905, 205] on img at bounding box center [904, 171] width 79 height 79
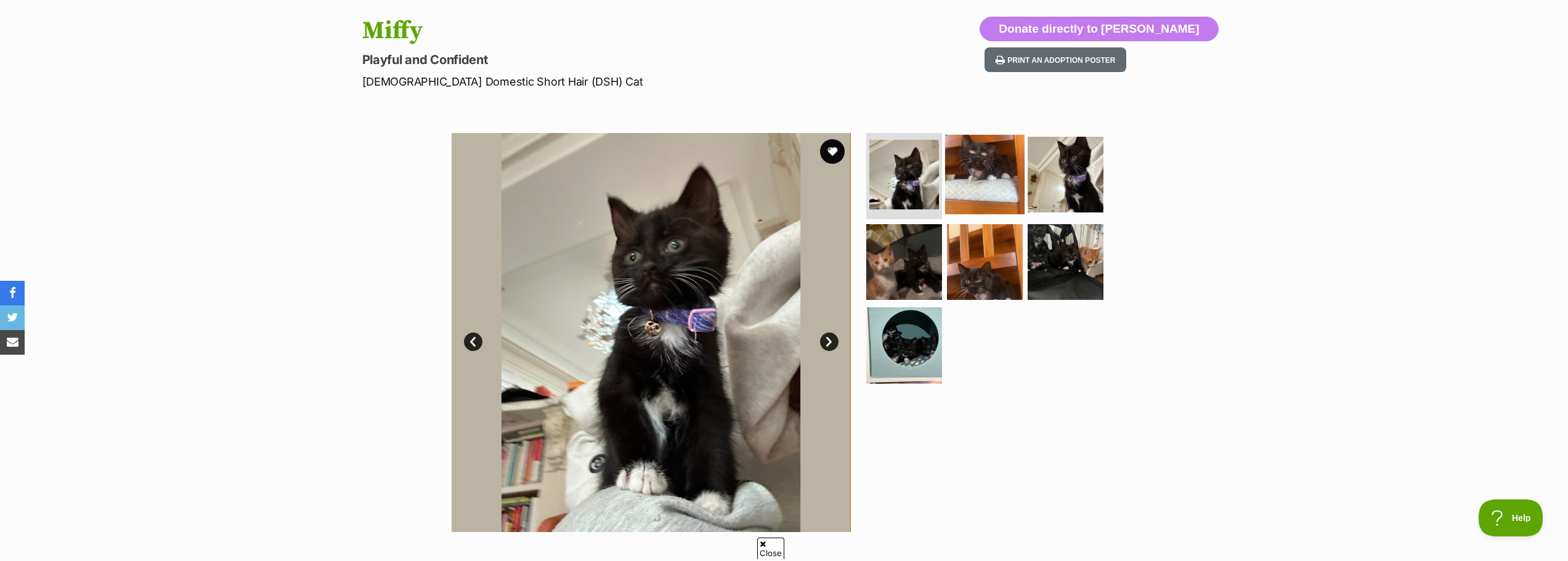
click at [968, 192] on img at bounding box center [985, 175] width 79 height 79
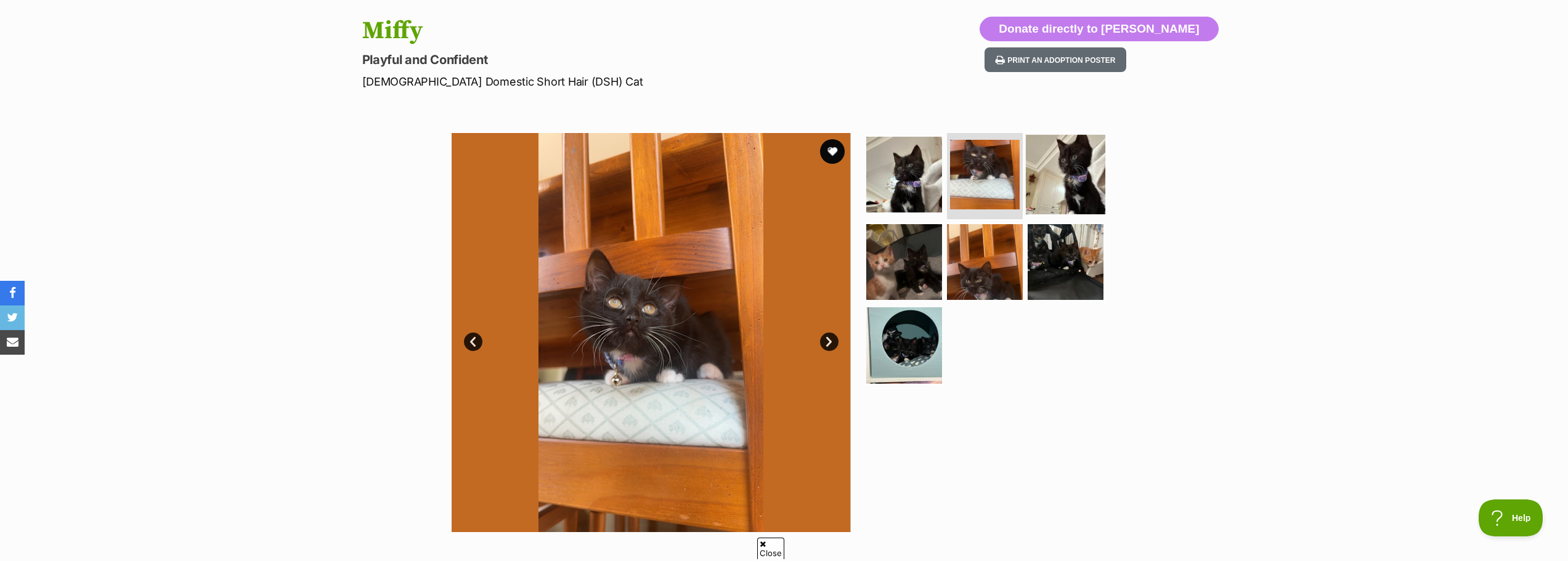
click at [1056, 187] on img at bounding box center [1065, 175] width 79 height 79
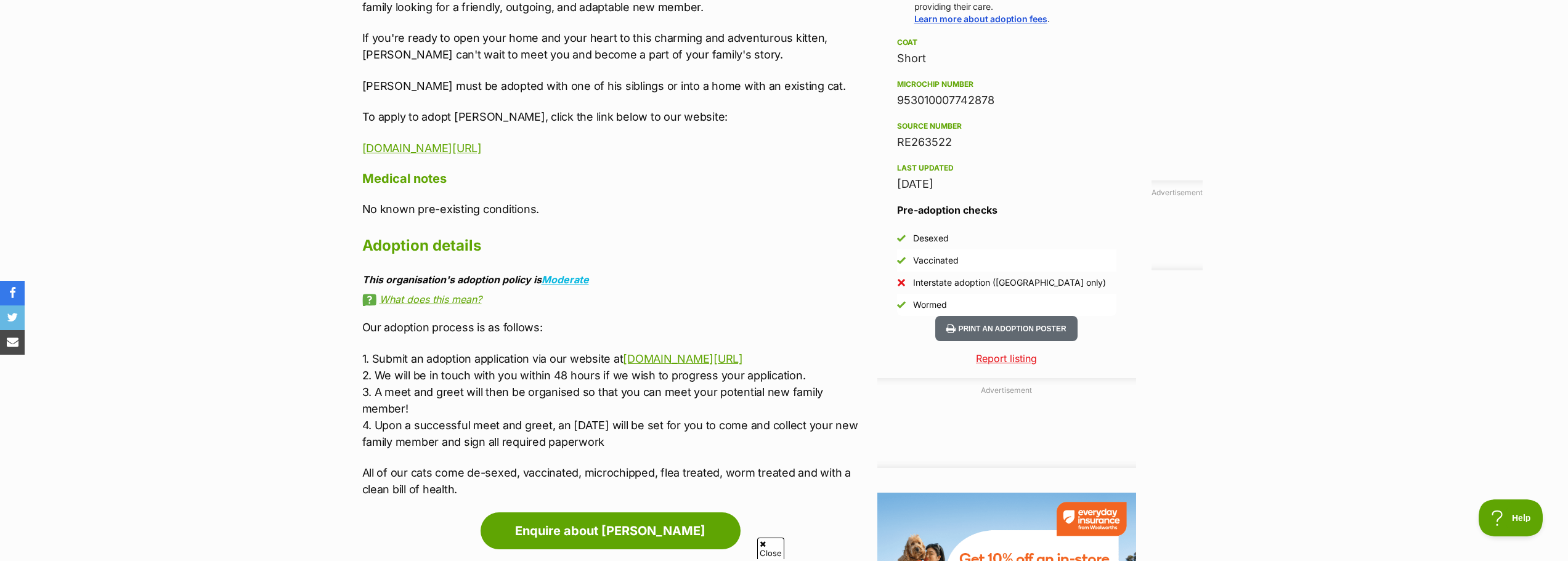
scroll to position [986, 0]
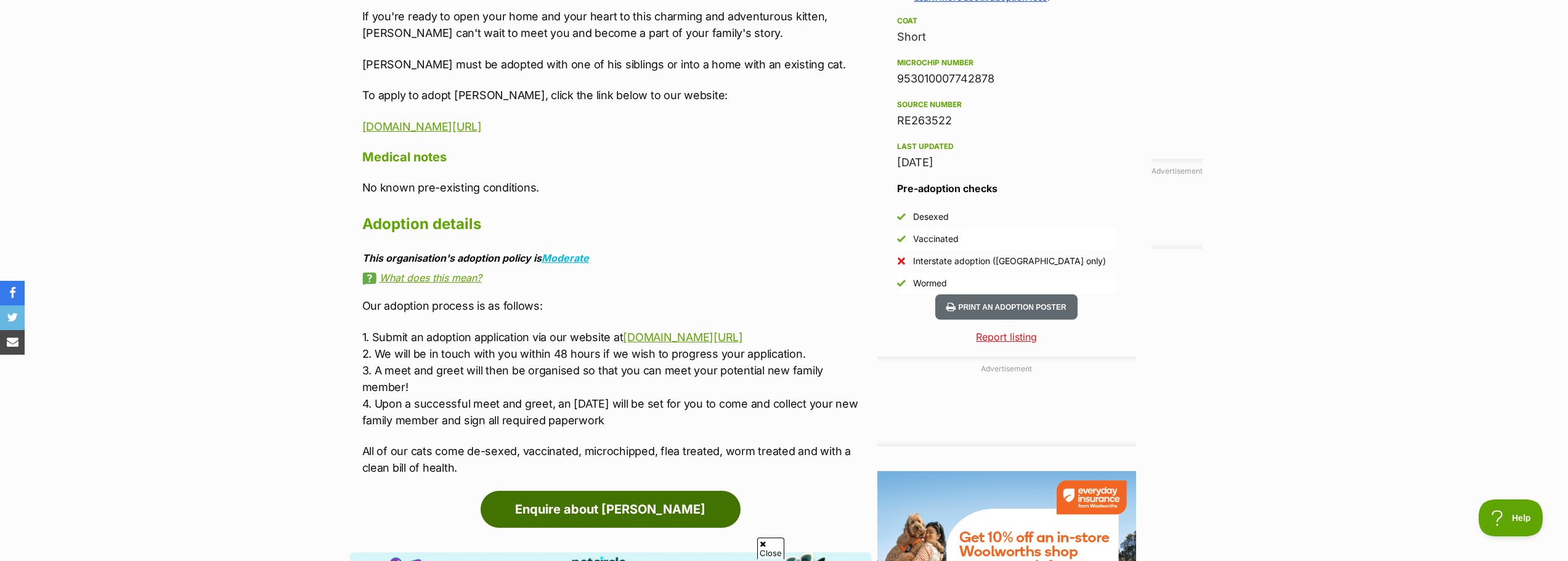
click at [690, 508] on link "Enquire about [PERSON_NAME]" at bounding box center [611, 509] width 260 height 37
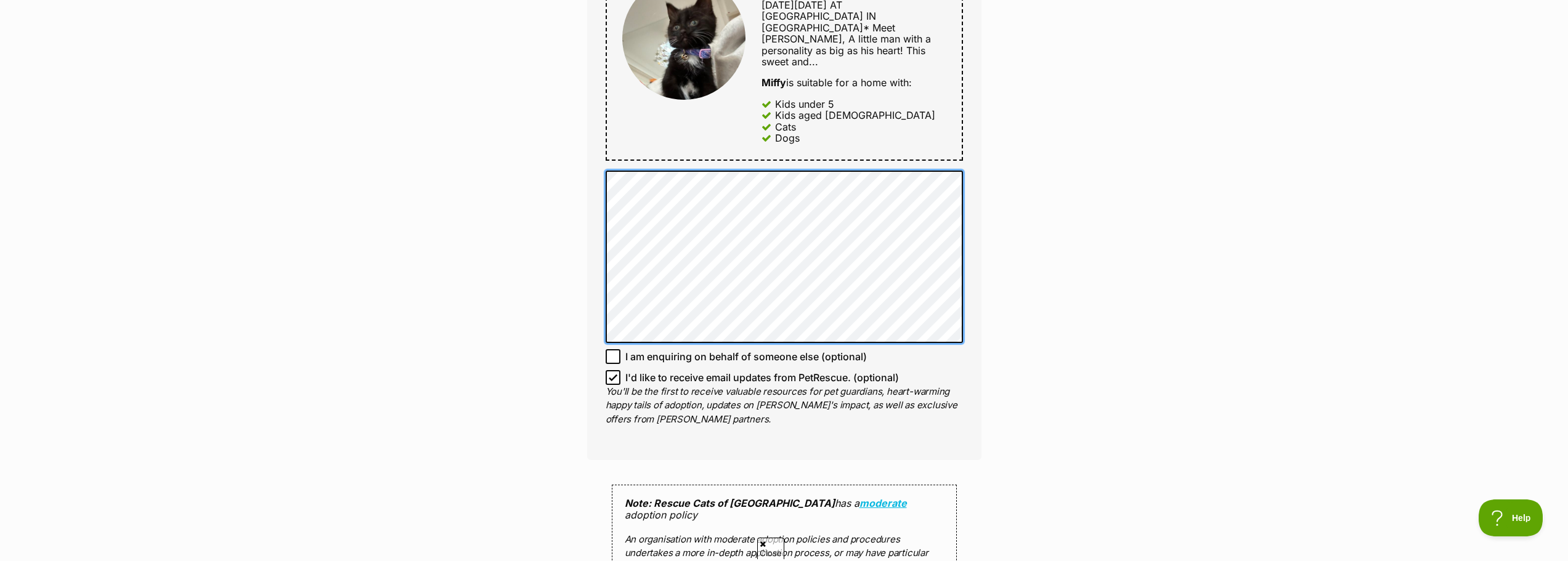
scroll to position [739, 0]
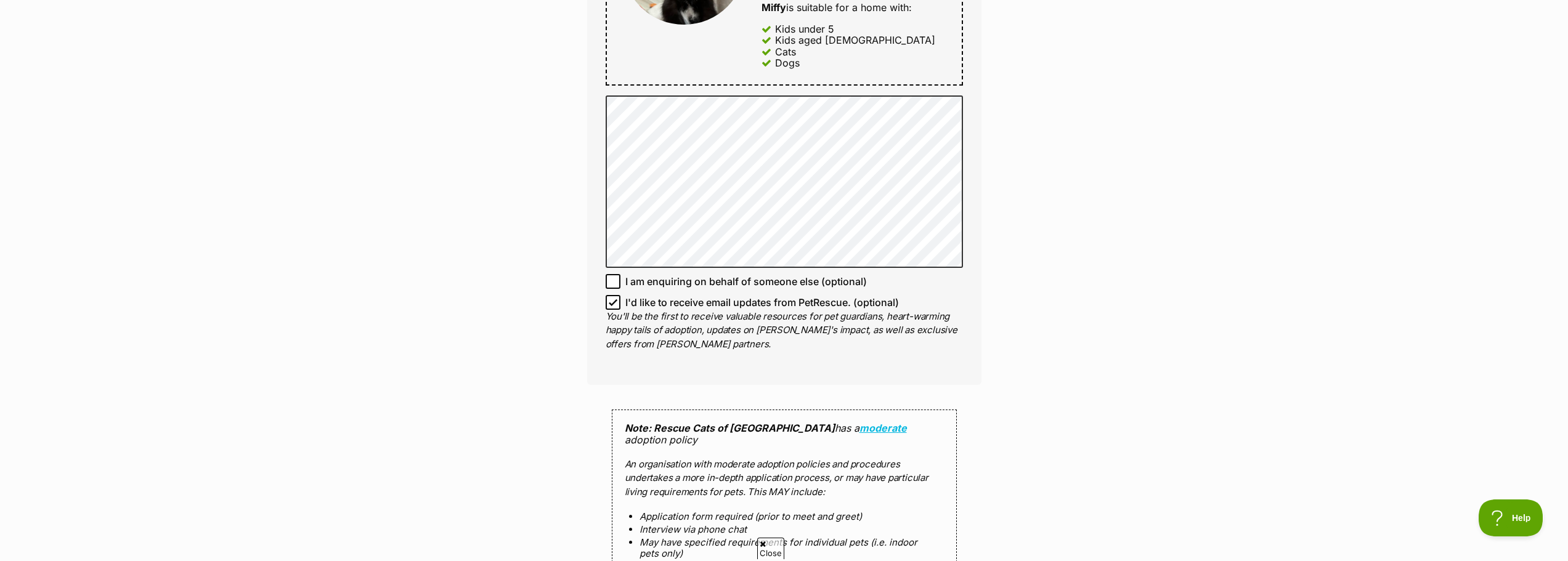
click at [617, 298] on icon at bounding box center [613, 302] width 9 height 9
click at [617, 295] on input "I'd like to receive email updates from PetRescue. (optional)" at bounding box center [613, 302] width 15 height 15
checkbox input "false"
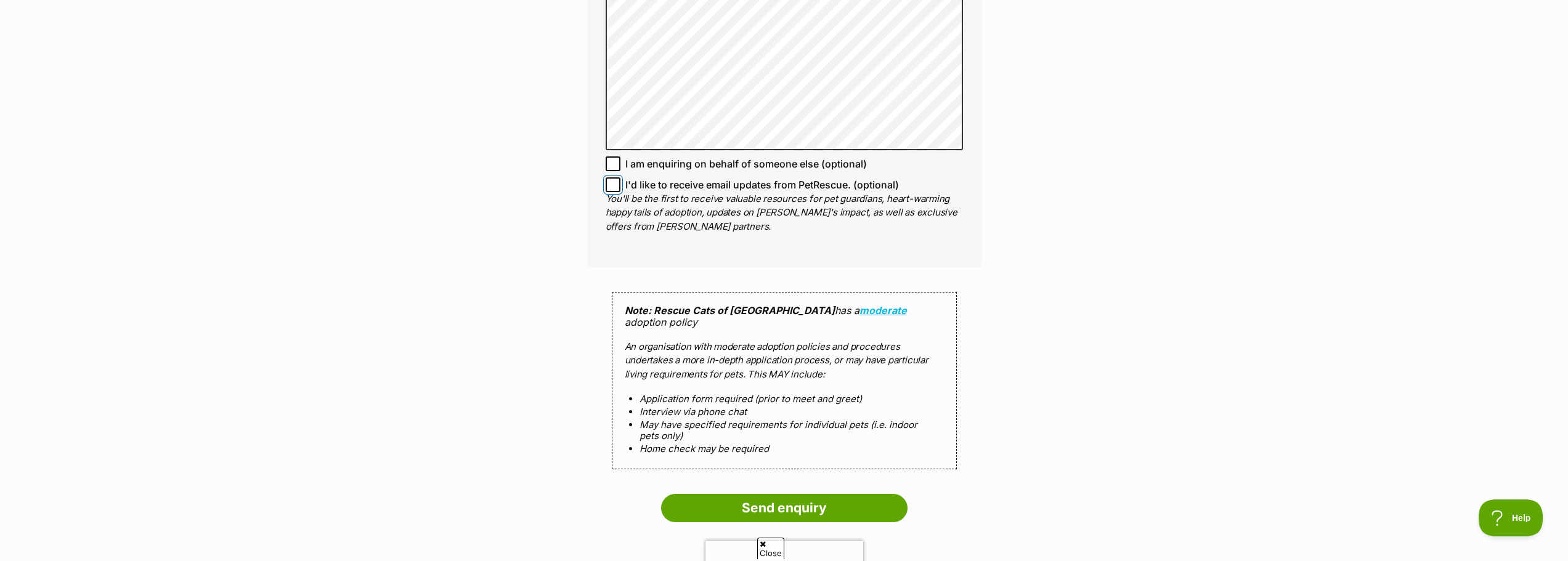
scroll to position [924, 0]
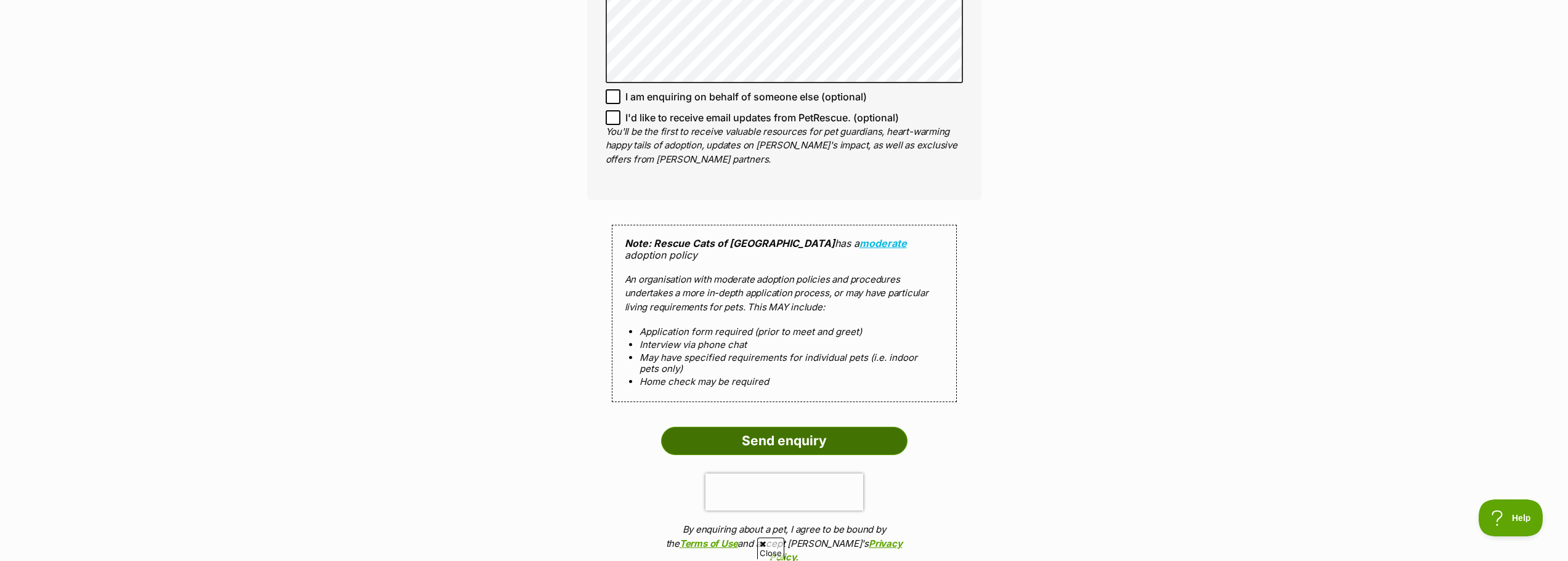
click at [764, 427] on input "Send enquiry" at bounding box center [784, 440] width 246 height 28
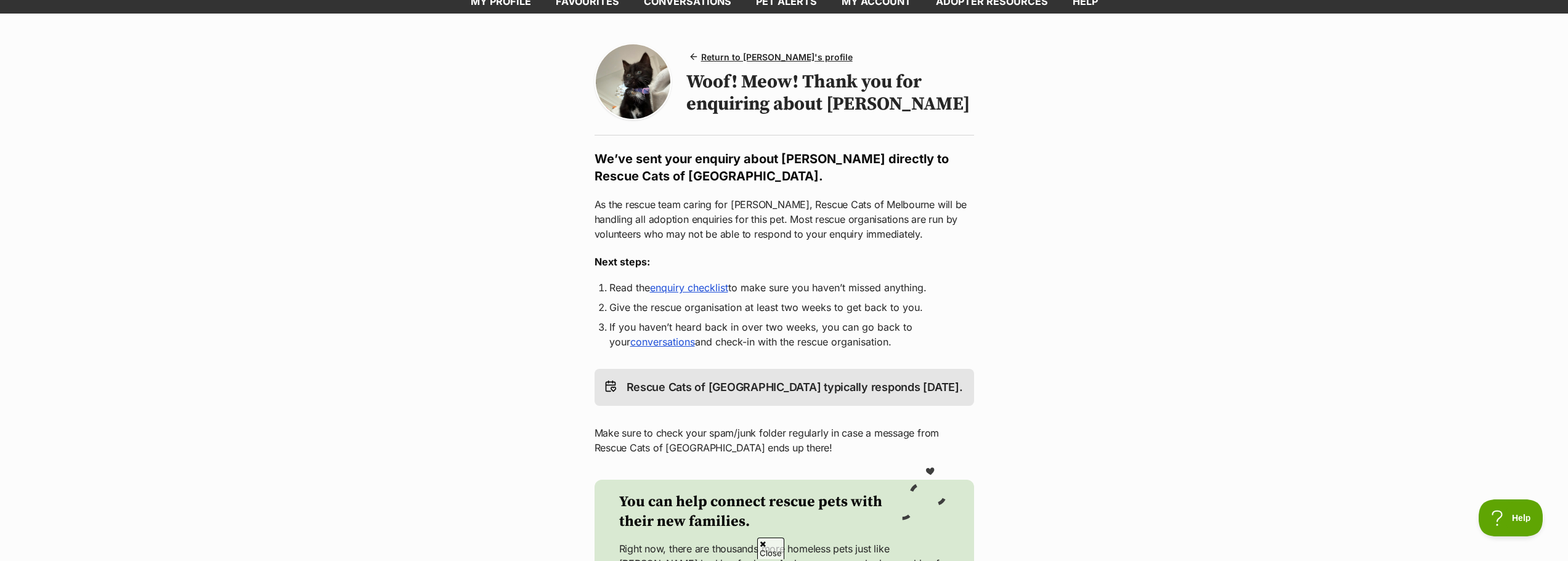
scroll to position [123, 0]
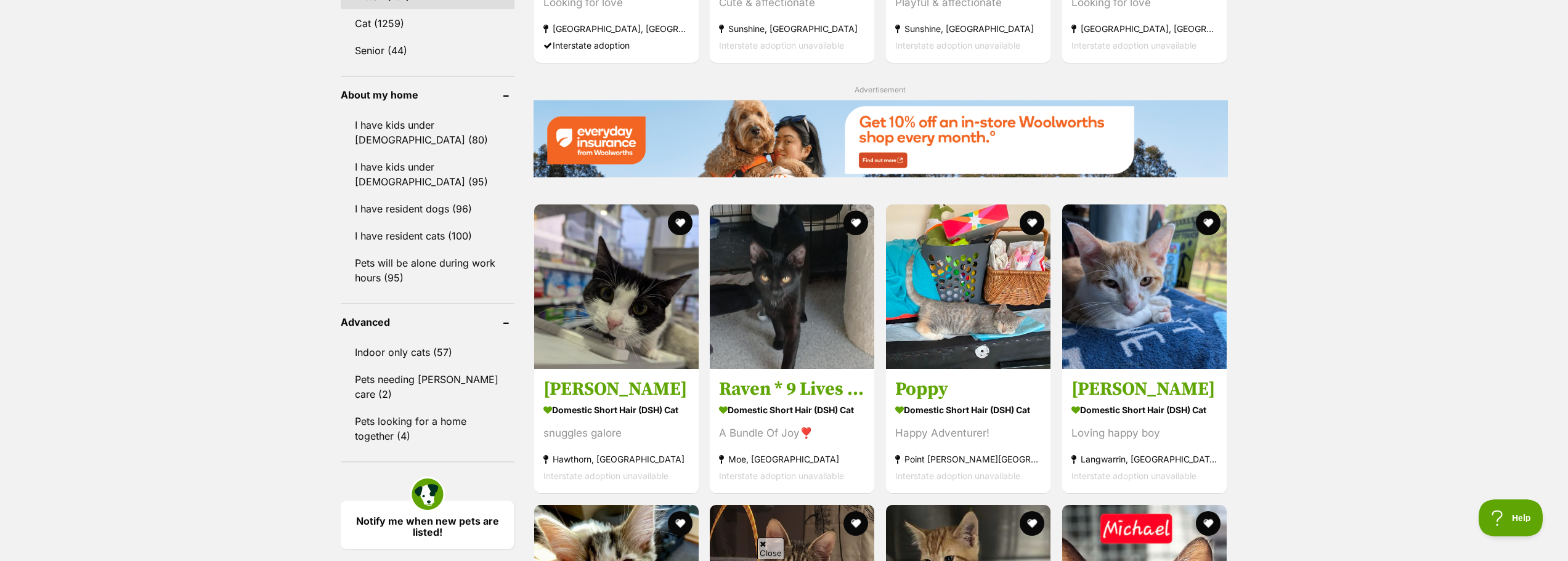
scroll to position [1417, 0]
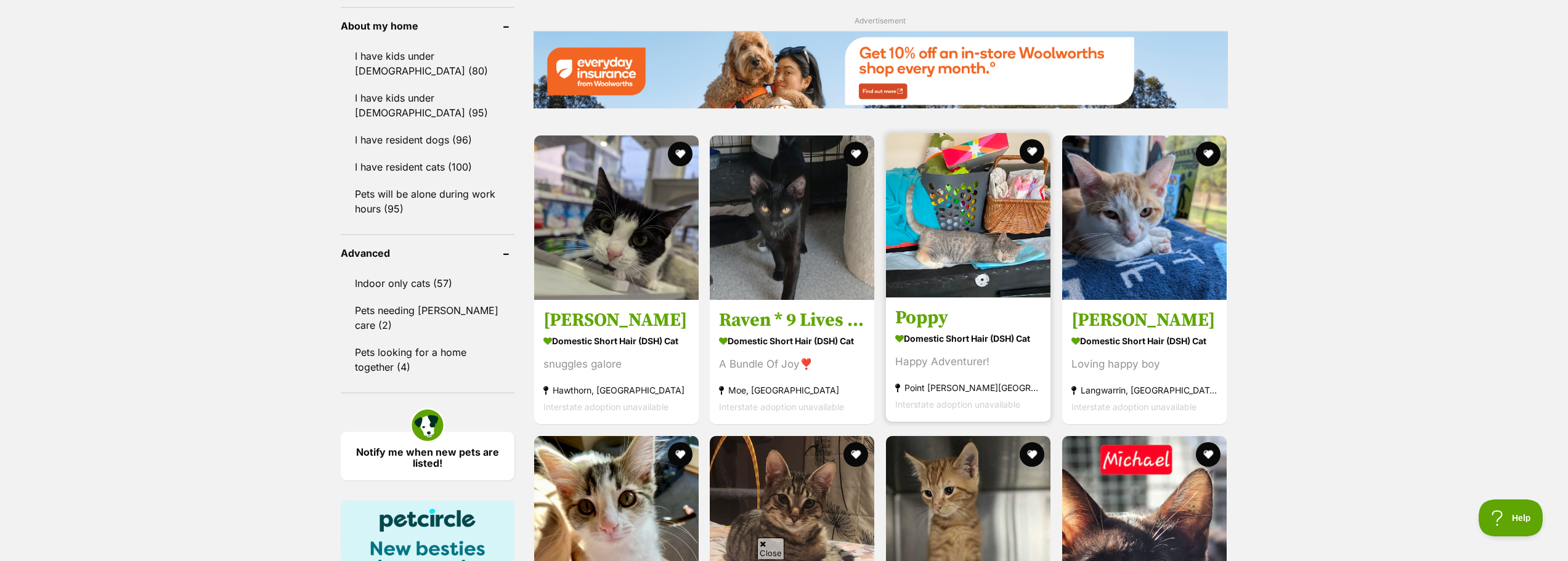
click at [926, 233] on img at bounding box center [968, 215] width 165 height 165
click at [986, 228] on img at bounding box center [968, 215] width 165 height 165
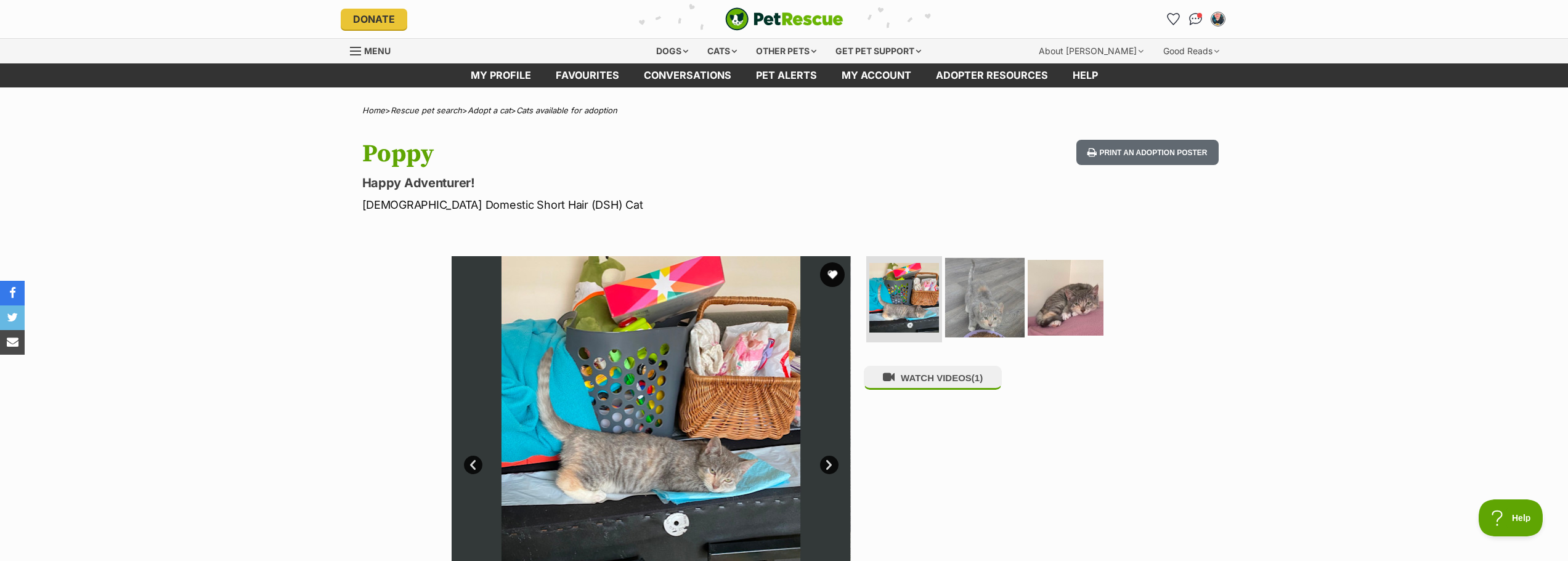
click at [969, 308] on img at bounding box center [985, 298] width 79 height 79
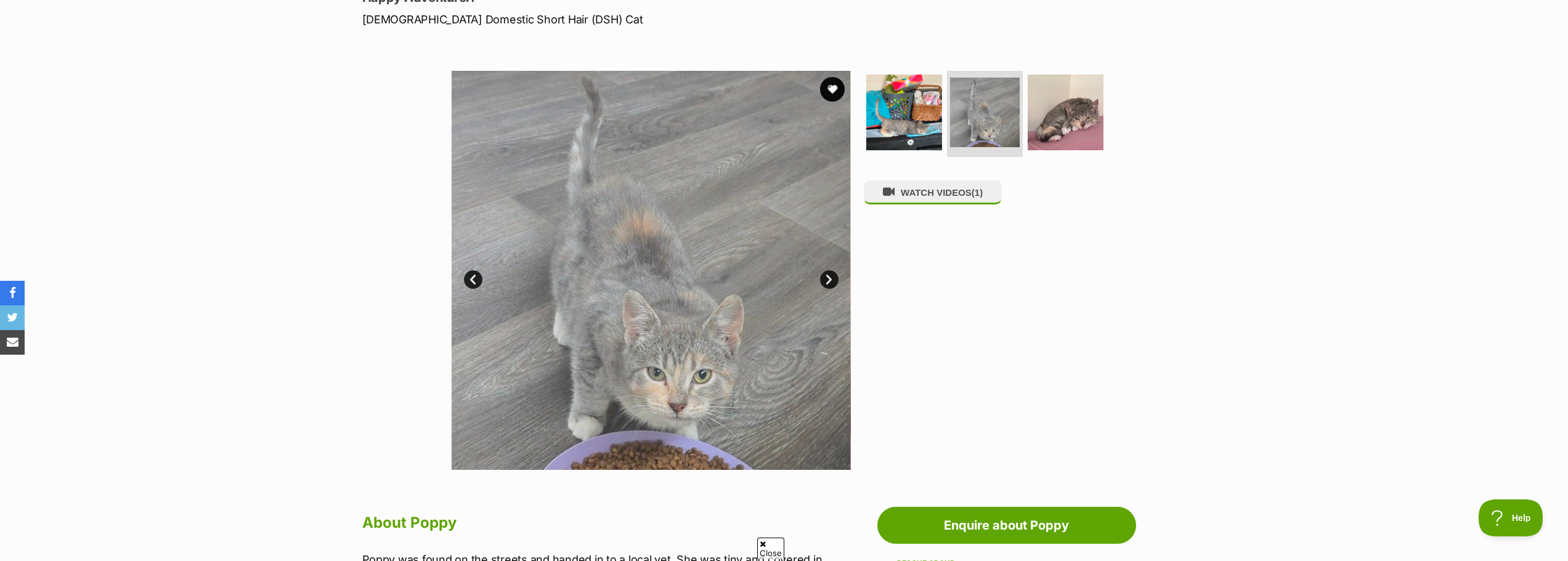
scroll to position [184, 0]
click at [1075, 136] on img at bounding box center [1065, 113] width 79 height 79
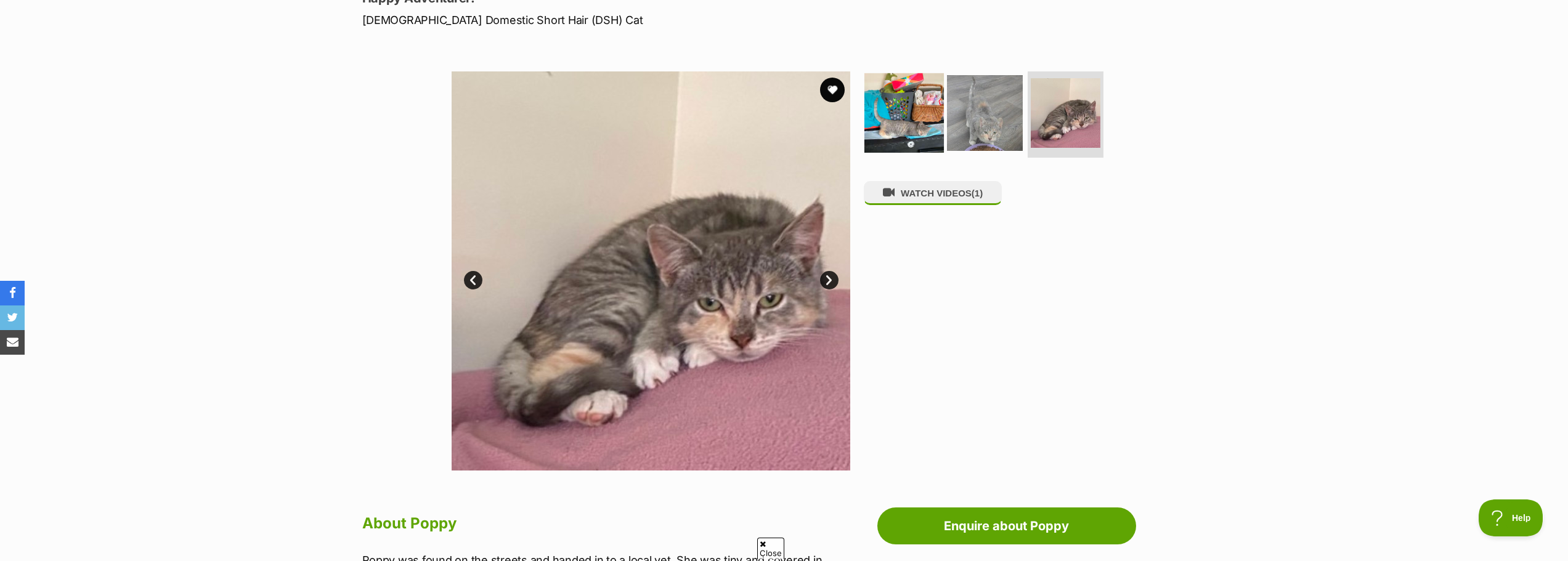
click at [880, 115] on img at bounding box center [904, 113] width 79 height 79
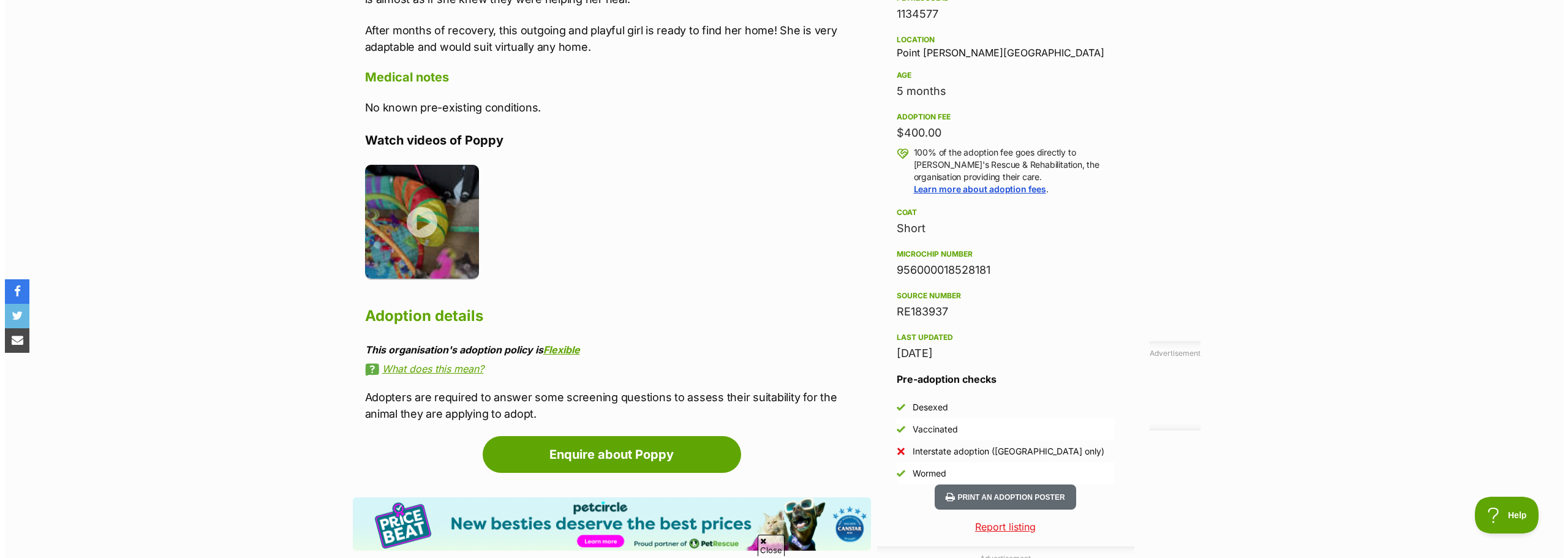
scroll to position [858, 0]
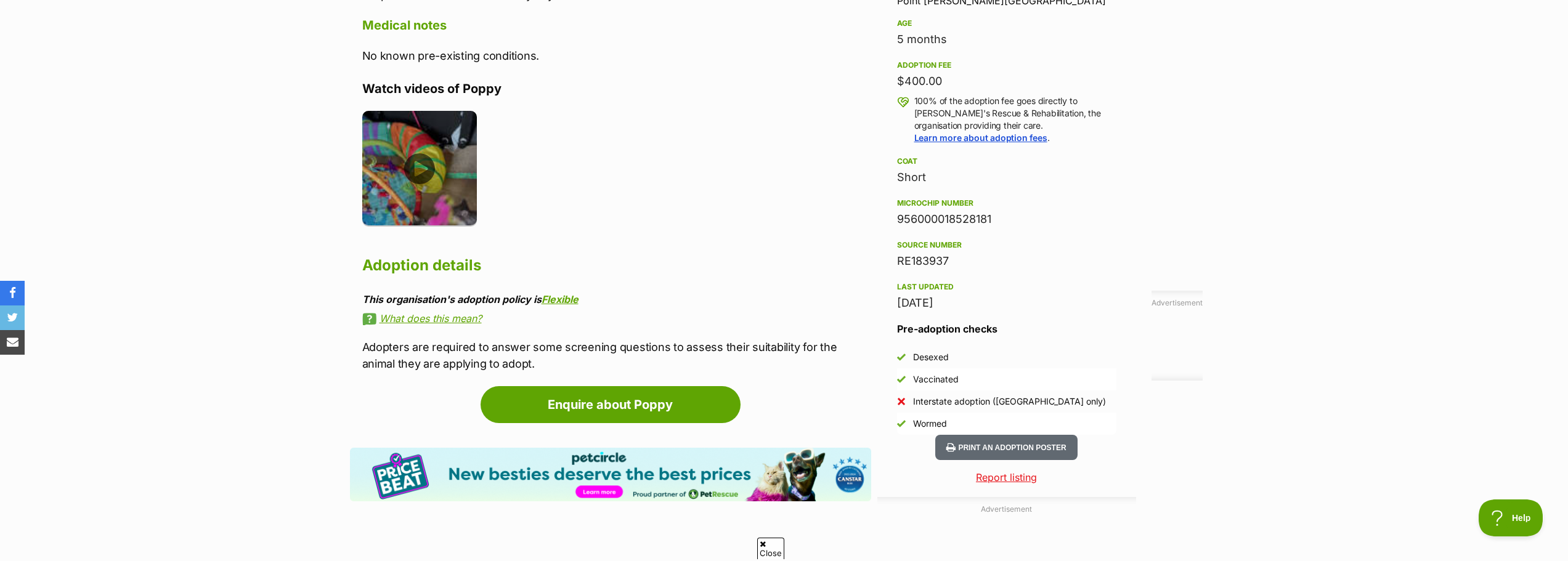
click at [408, 173] on img at bounding box center [420, 169] width 115 height 115
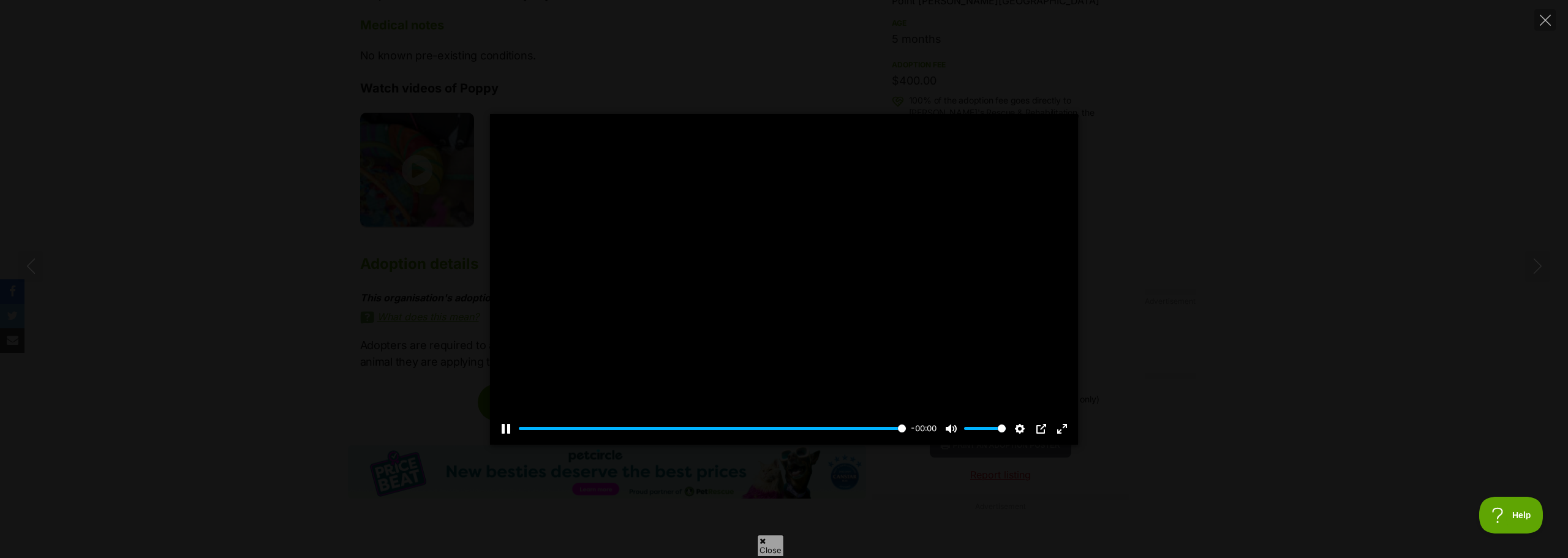
type input "100"
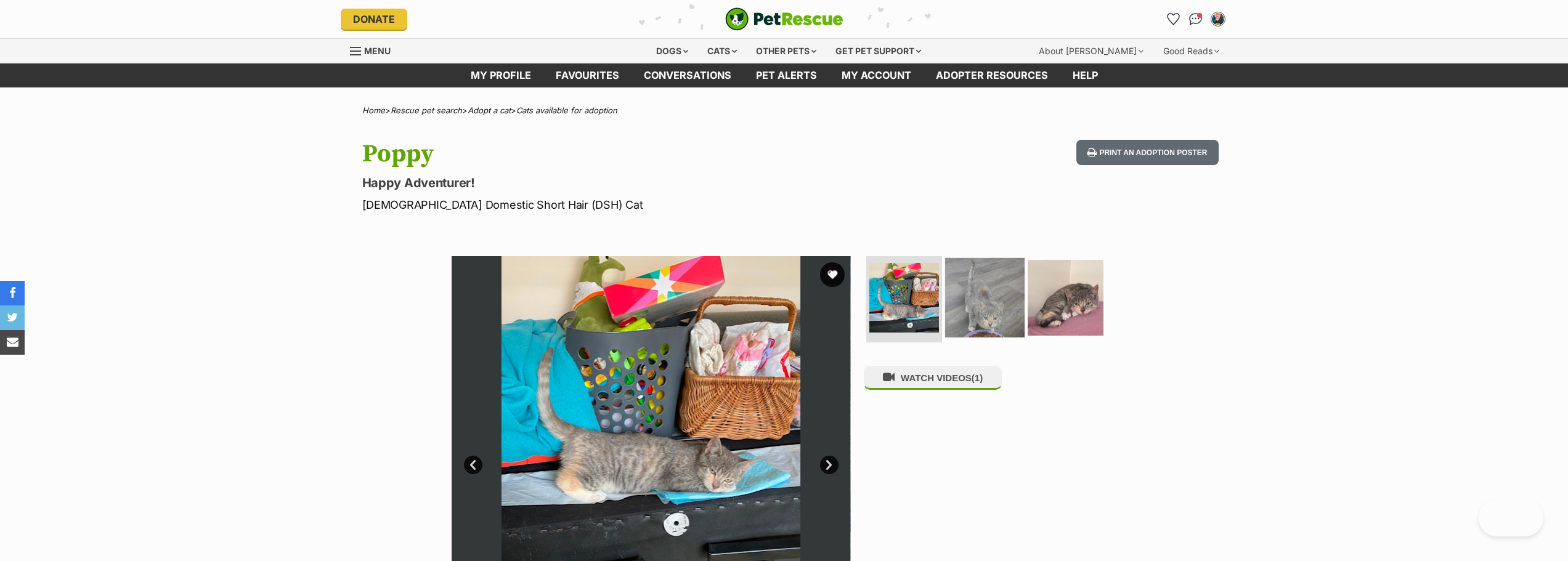
click at [991, 287] on img at bounding box center [985, 298] width 79 height 79
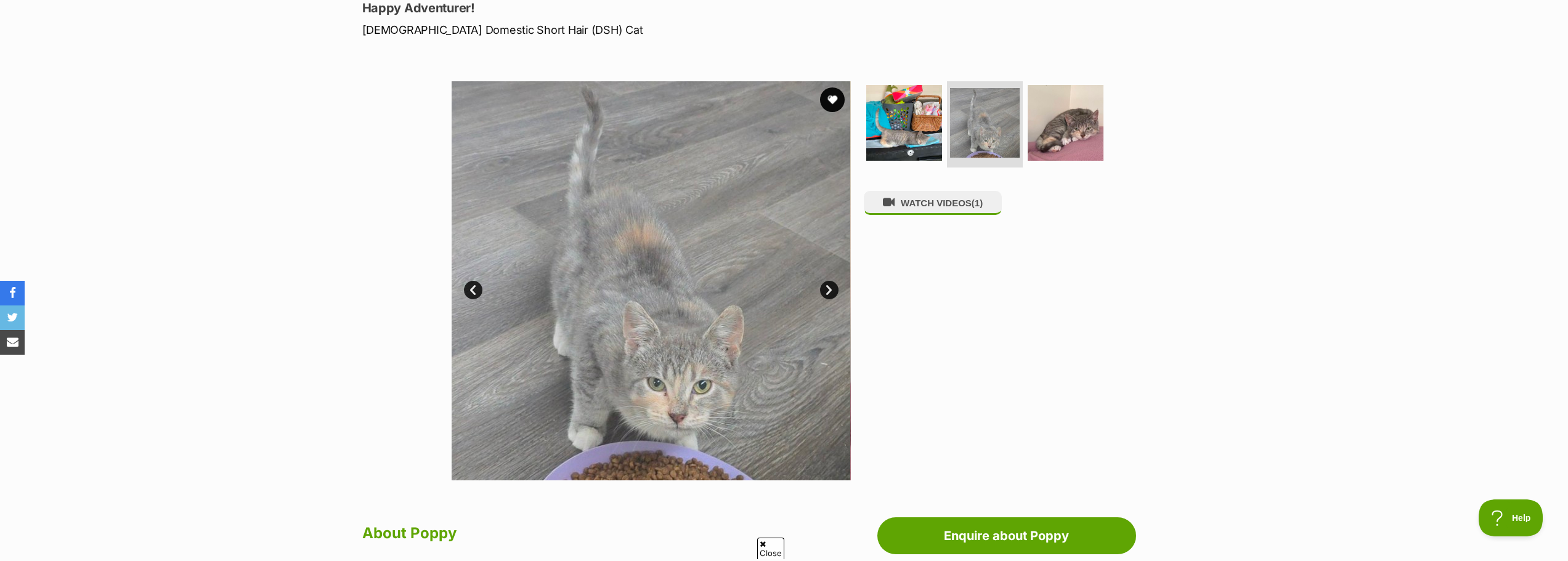
scroll to position [246, 0]
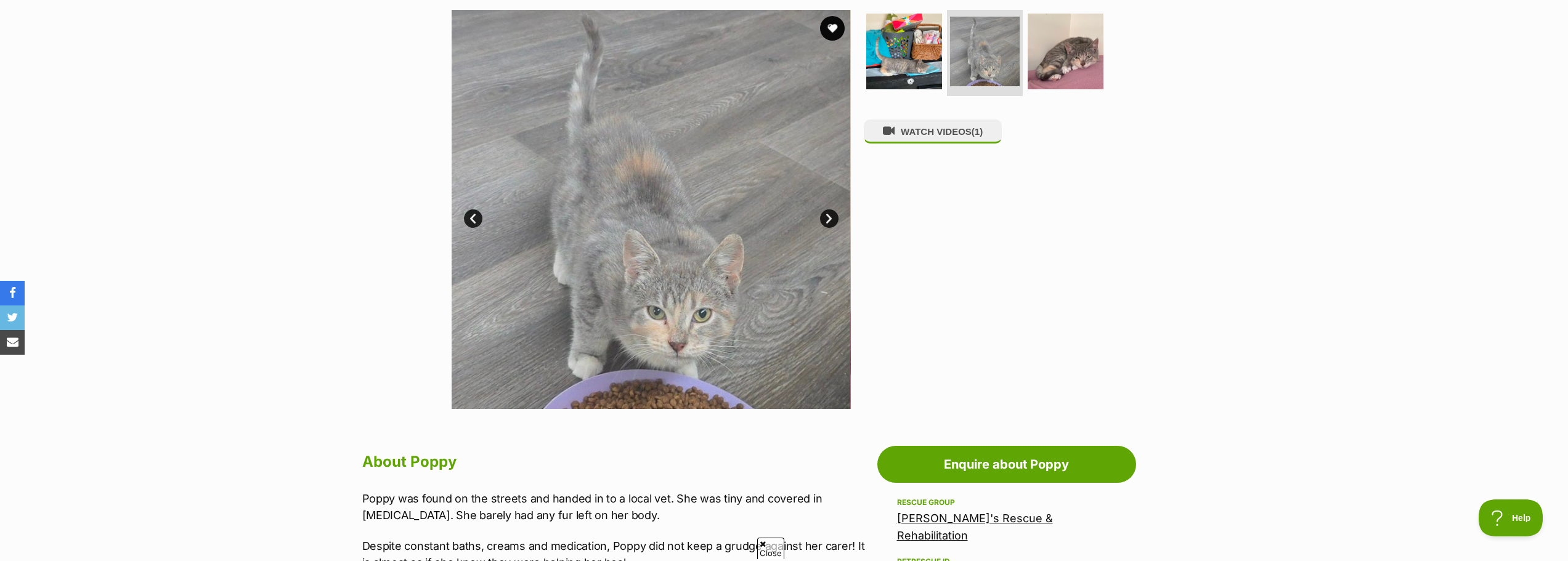
click at [827, 211] on link "Next" at bounding box center [829, 218] width 18 height 18
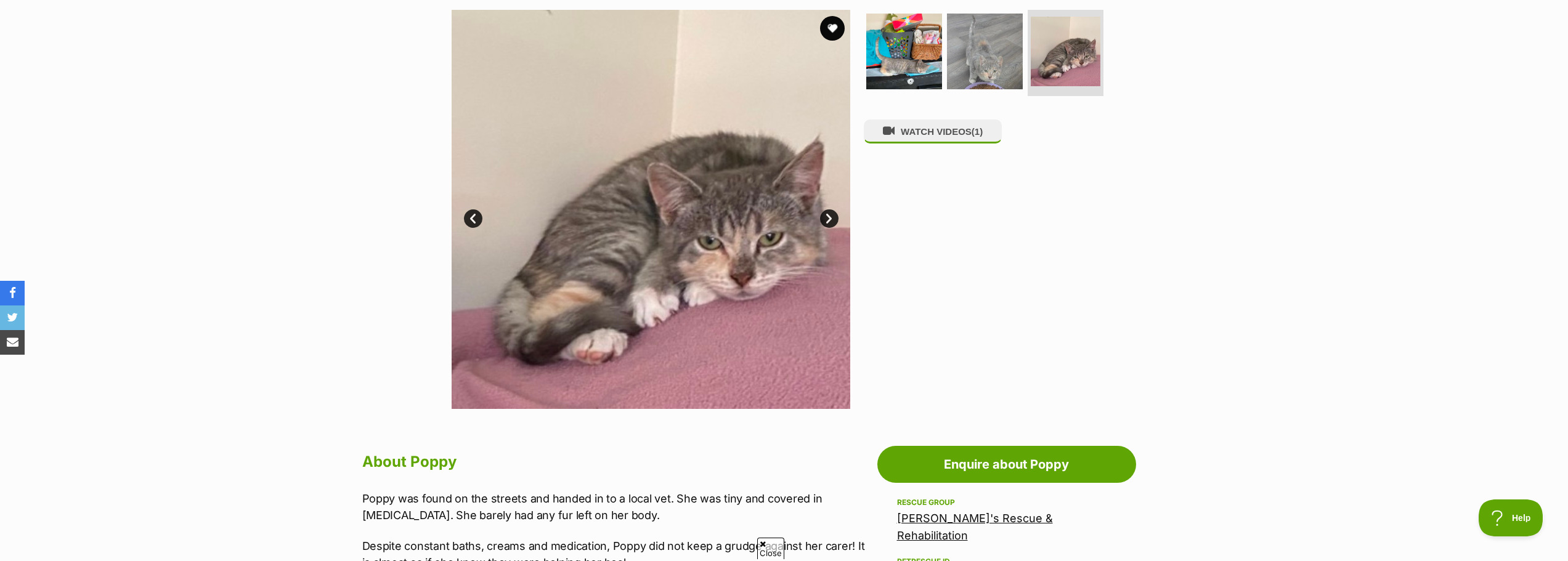
click at [465, 217] on link "Prev" at bounding box center [472, 218] width 18 height 18
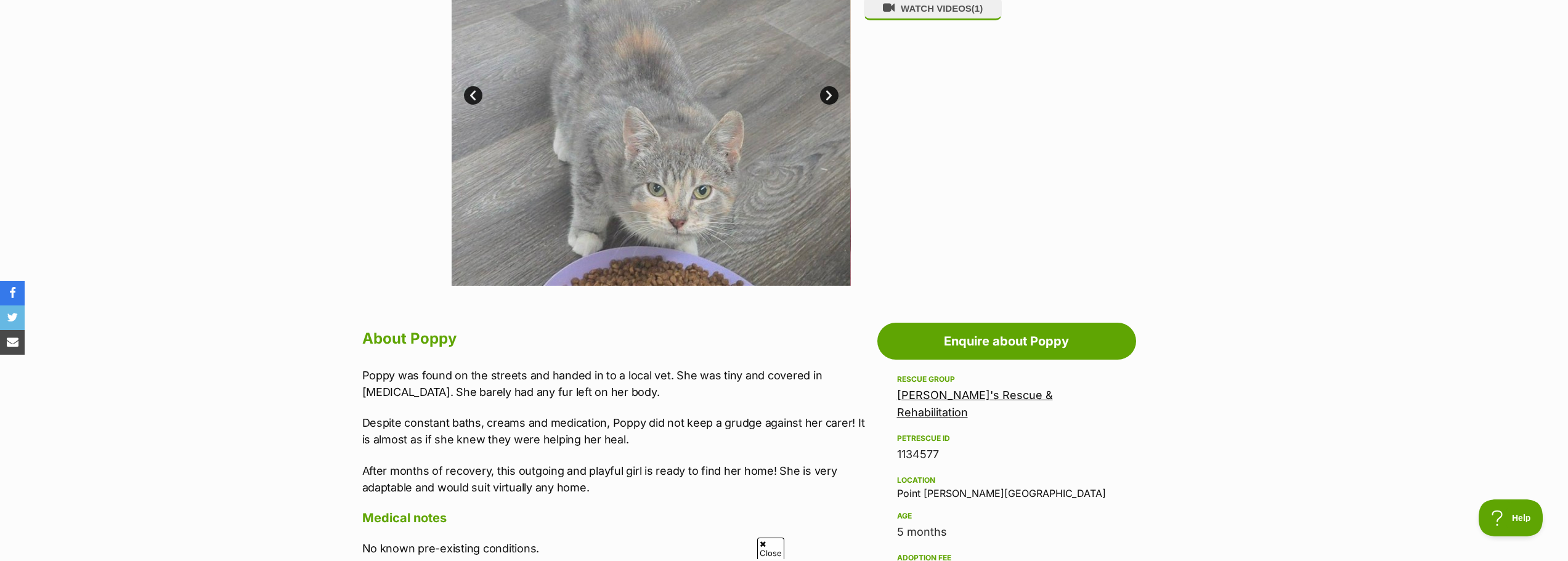
scroll to position [308, 0]
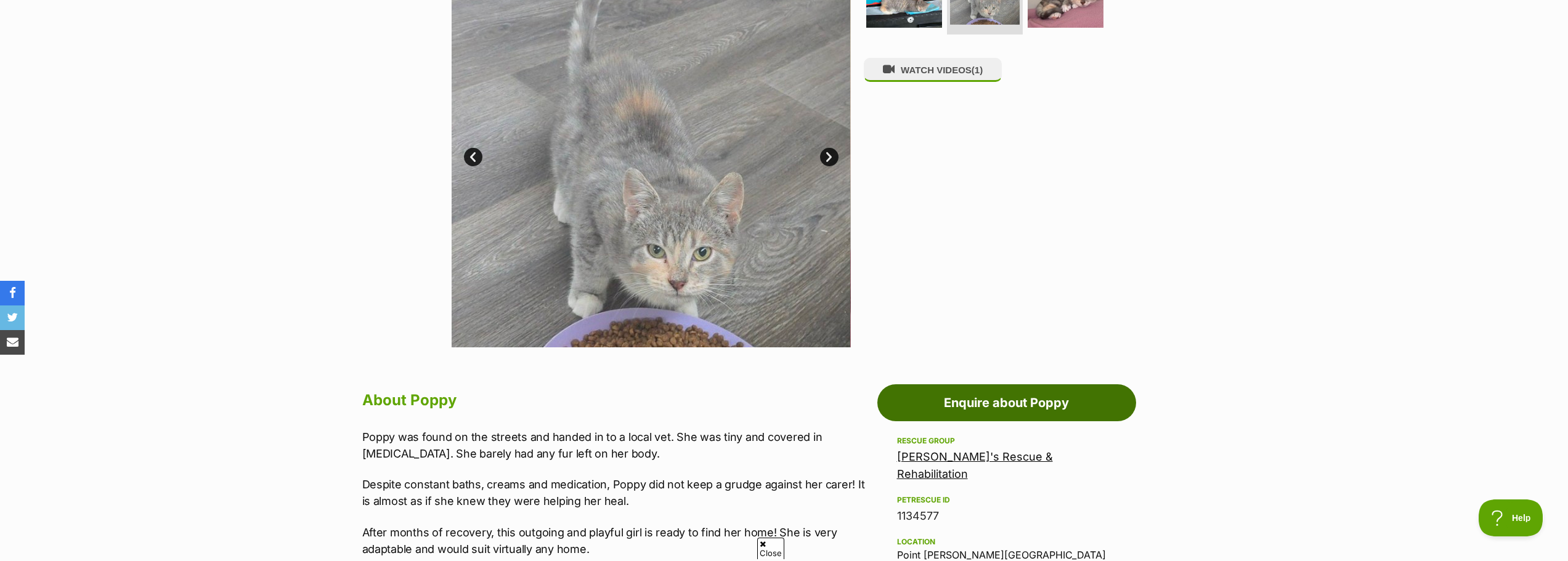
click at [985, 399] on link "Enquire about Poppy" at bounding box center [1006, 402] width 258 height 37
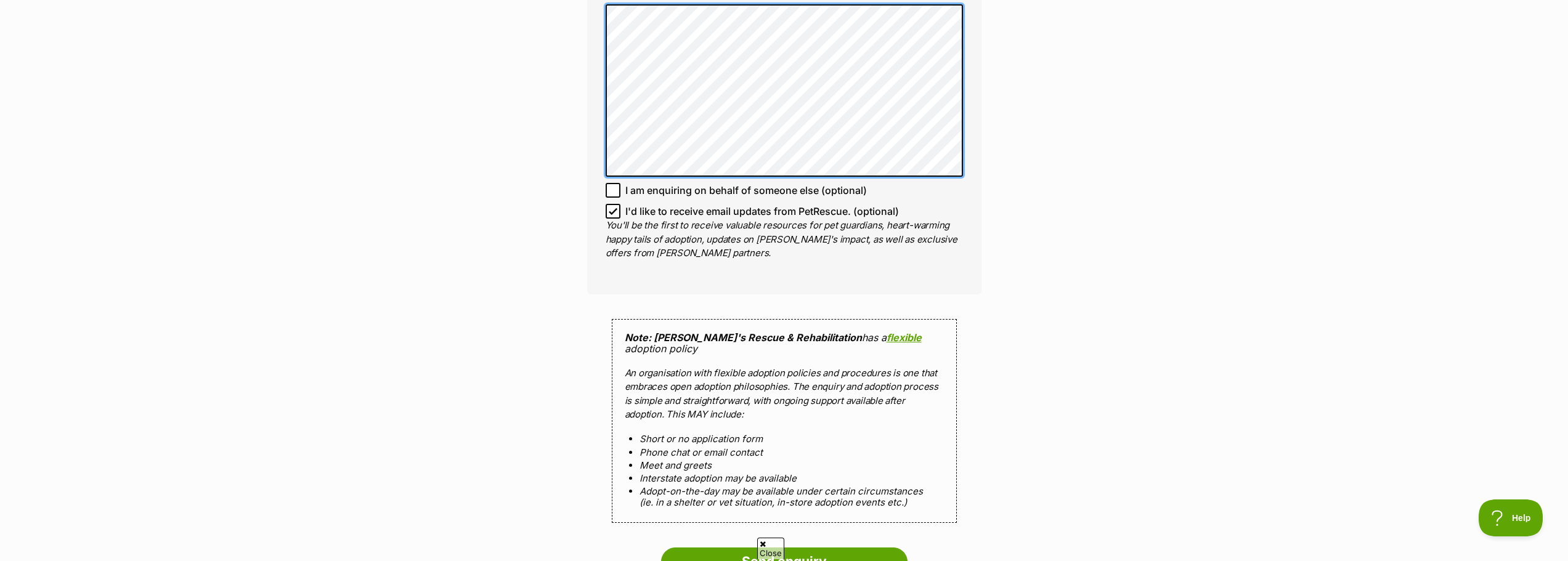
scroll to position [924, 0]
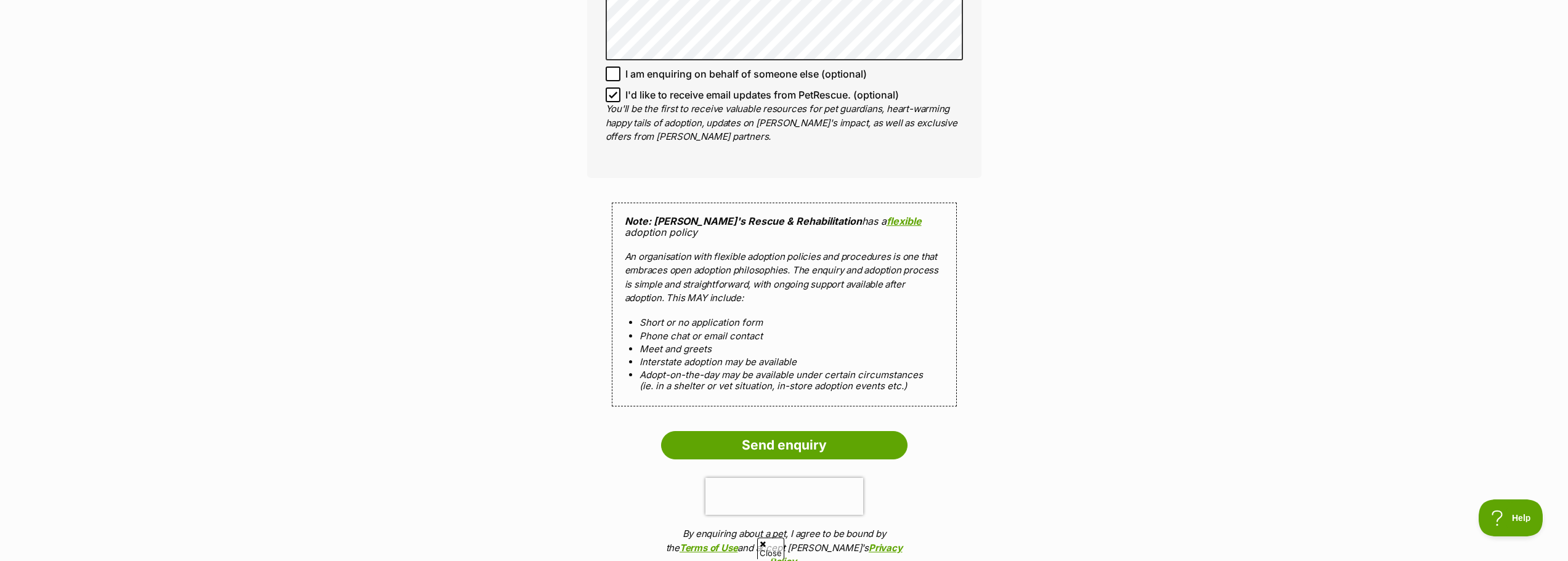
click at [875, 442] on input "Send enquiry" at bounding box center [784, 445] width 246 height 28
